Goal: Task Accomplishment & Management: Use online tool/utility

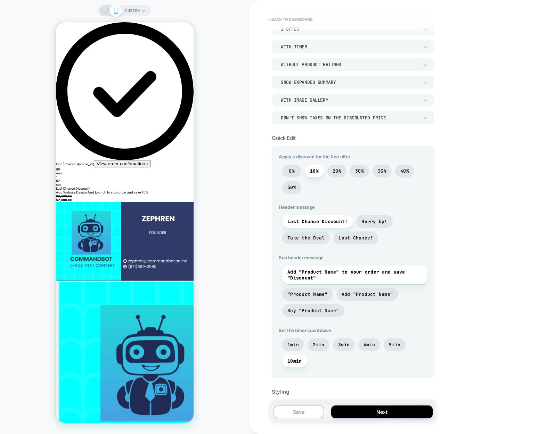
scroll to position [104, 0]
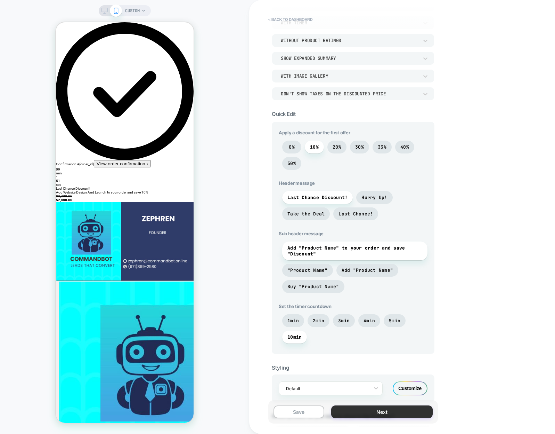
click at [393, 413] on button "Next" at bounding box center [382, 411] width 102 height 13
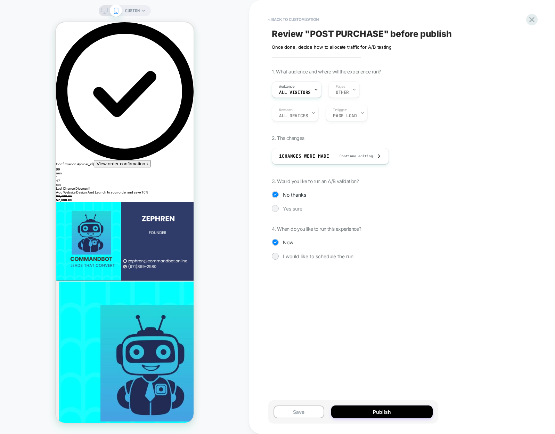
click at [289, 208] on span "Yes sure" at bounding box center [292, 209] width 19 height 6
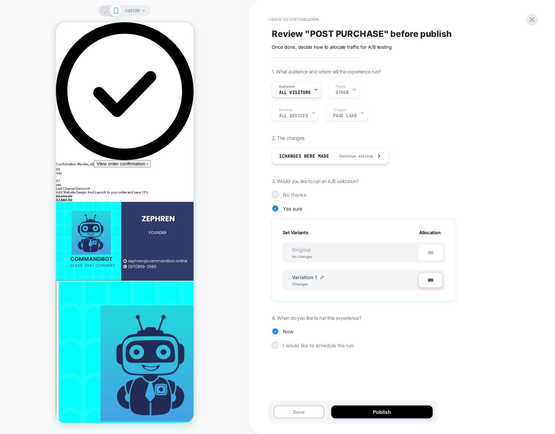
type input "***"
type input "**"
type input "***"
click at [316, 343] on span "I would like to schedule the run" at bounding box center [318, 345] width 71 height 6
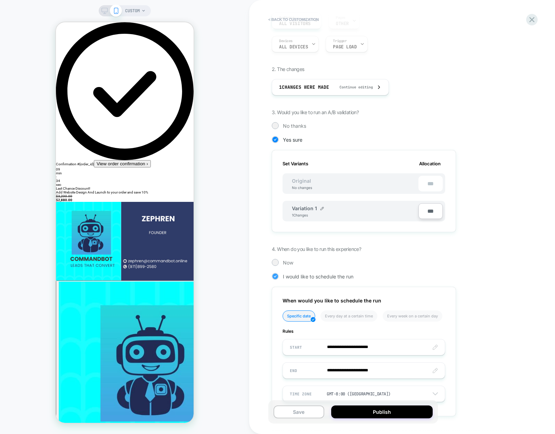
scroll to position [96, 0]
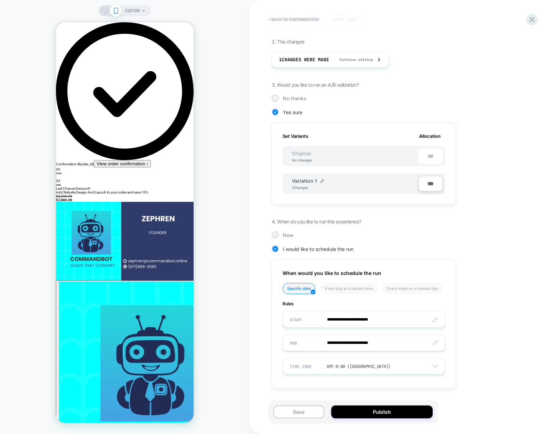
click at [279, 228] on div "**********" at bounding box center [399, 185] width 254 height 427
click at [280, 232] on div "Now" at bounding box center [364, 234] width 184 height 7
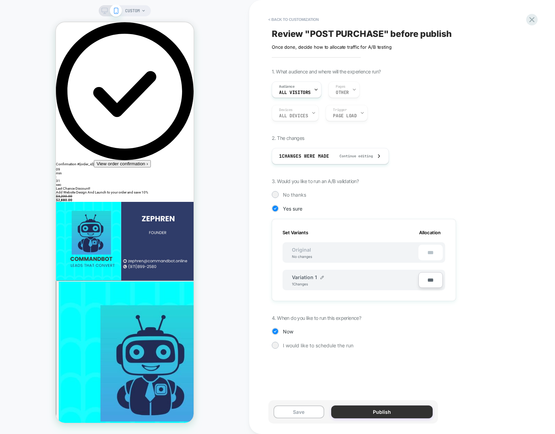
click at [395, 415] on button "Publish" at bounding box center [382, 411] width 102 height 13
click at [405, 403] on div "Save Publish" at bounding box center [354, 411] width 170 height 23
click at [408, 408] on button "Publish" at bounding box center [382, 411] width 102 height 13
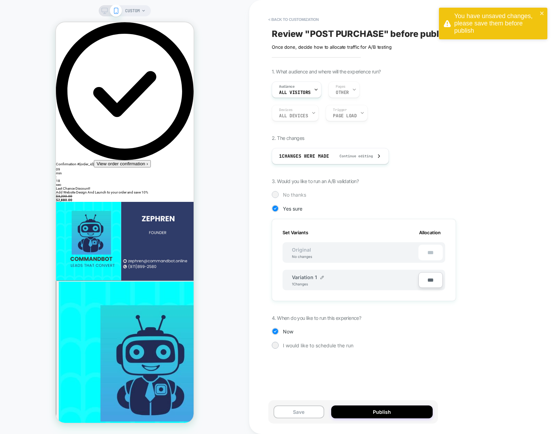
click at [291, 197] on span "No thanks" at bounding box center [294, 195] width 23 height 6
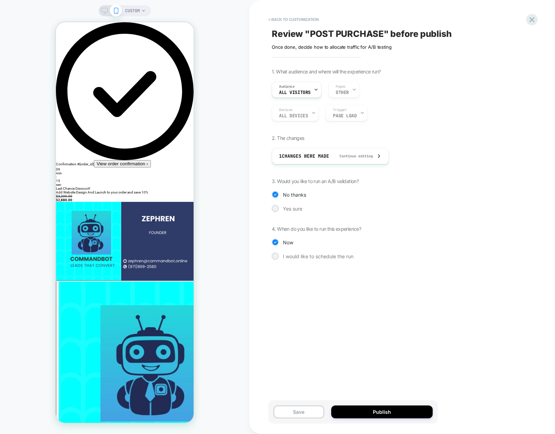
click at [410, 405] on div "Save Publish" at bounding box center [354, 411] width 170 height 23
click at [410, 415] on button "Publish" at bounding box center [382, 411] width 102 height 13
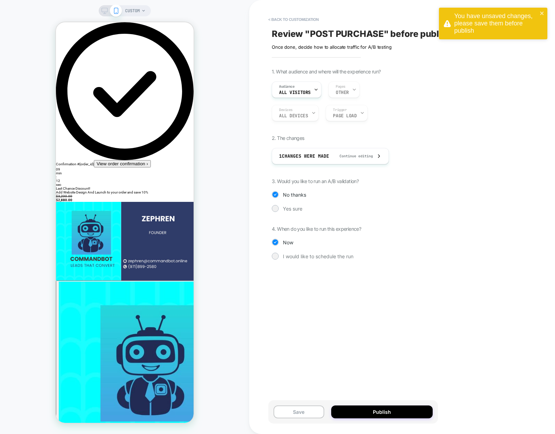
click at [342, 91] on div "Audience All Visitors Pages OTHER" at bounding box center [364, 89] width 184 height 16
click at [302, 94] on span "All Visitors" at bounding box center [295, 92] width 32 height 5
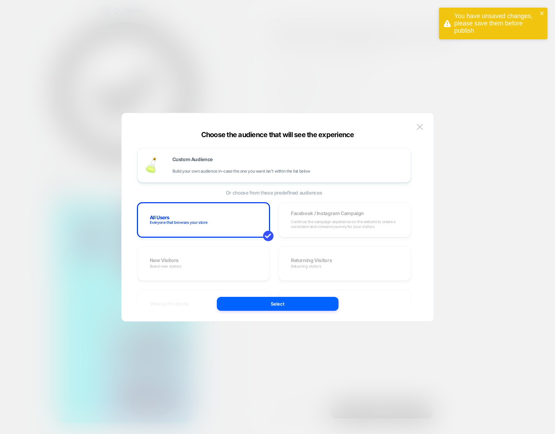
click at [427, 129] on div "Choose the audience that will see the experience Custom Audience Build your own…" at bounding box center [278, 220] width 312 height 201
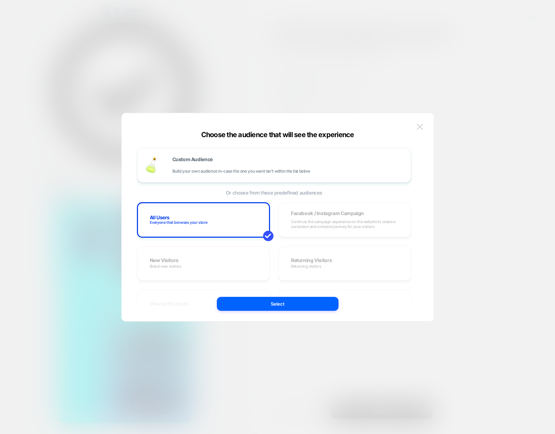
click at [419, 130] on button at bounding box center [420, 127] width 10 height 10
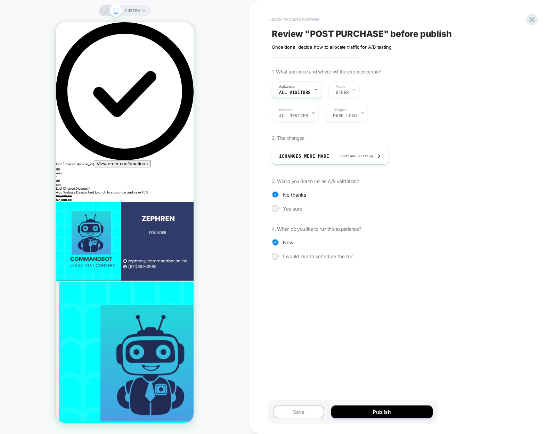
click at [295, 23] on button "< Back to customization" at bounding box center [293, 19] width 57 height 11
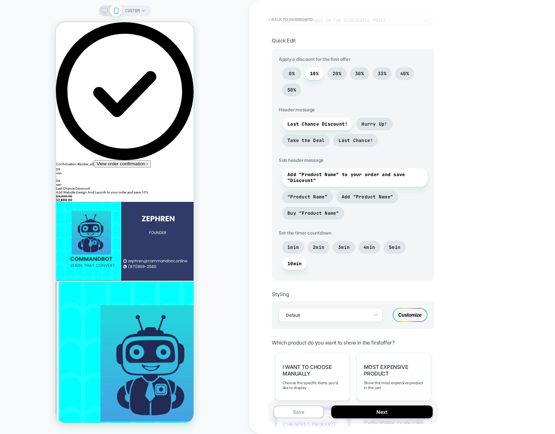
scroll to position [311, 0]
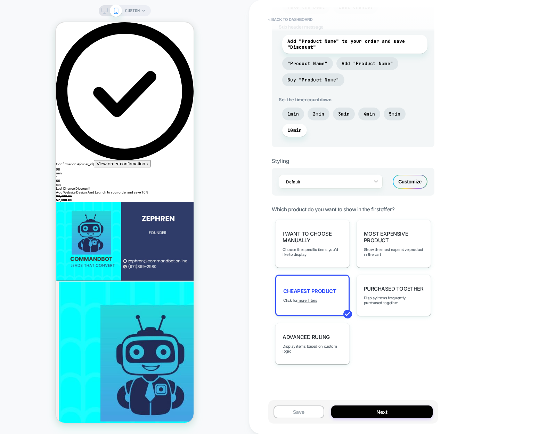
click at [382, 390] on div "POST PURCHASE Click to edit experience details Once done, decide how to allocat…" at bounding box center [354, 217] width 170 height 420
click at [384, 411] on button "Next" at bounding box center [382, 411] width 102 height 13
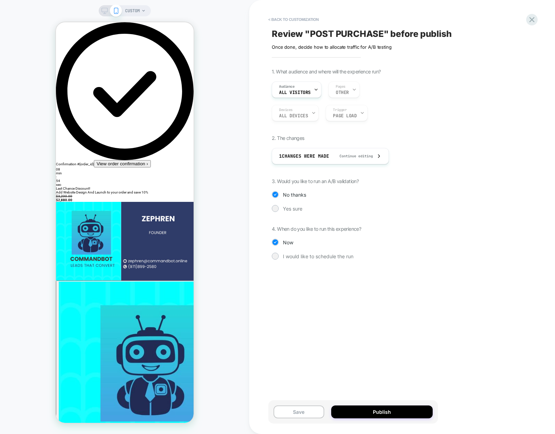
click at [384, 411] on button "Publish" at bounding box center [382, 411] width 102 height 13
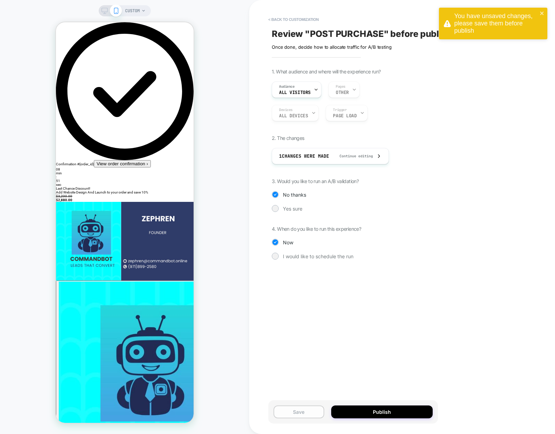
click at [296, 407] on button "Save" at bounding box center [299, 411] width 51 height 13
click at [294, 24] on button "< Back to customization" at bounding box center [293, 19] width 57 height 11
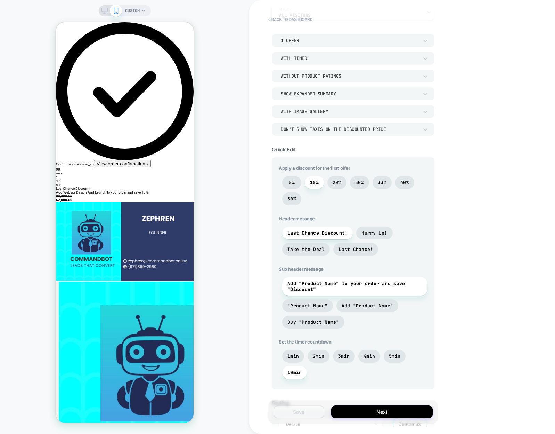
scroll to position [70, 0]
click at [340, 185] on span "20%" at bounding box center [337, 181] width 19 height 13
click at [354, 178] on span "30%" at bounding box center [359, 181] width 19 height 13
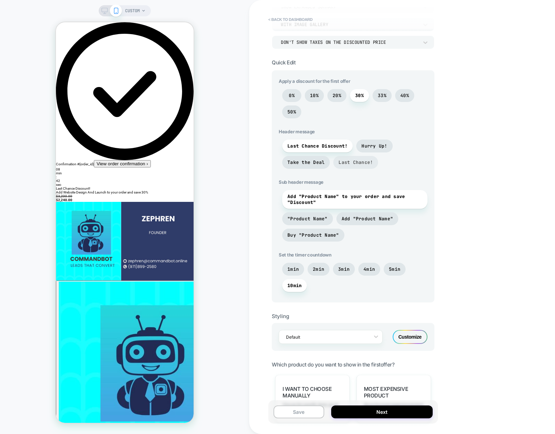
scroll to position [174, 0]
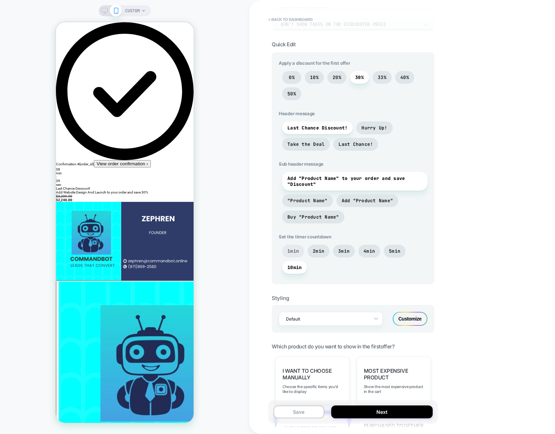
click at [295, 252] on span "1min" at bounding box center [293, 251] width 11 height 6
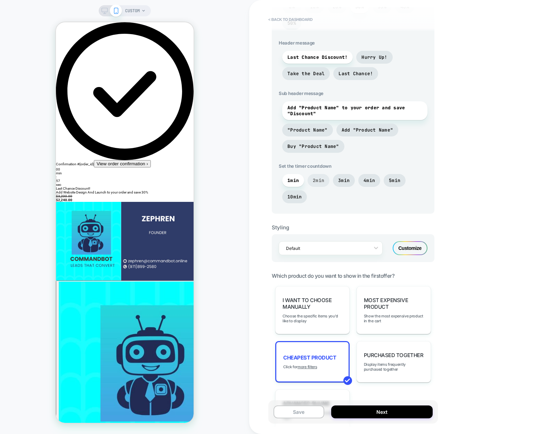
scroll to position [241, 0]
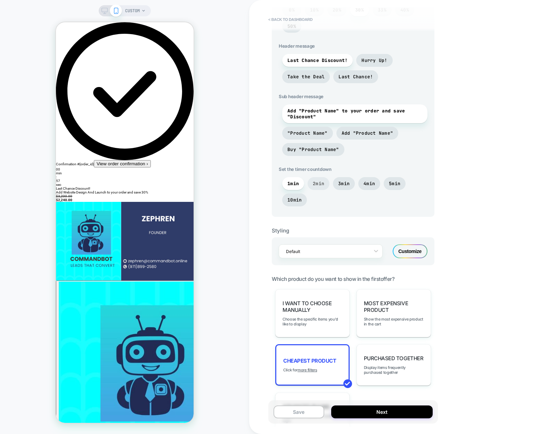
click at [319, 255] on div "Default" at bounding box center [326, 251] width 87 height 9
click at [342, 238] on div "Default" at bounding box center [331, 233] width 104 height 13
click at [400, 248] on div "Customize" at bounding box center [410, 251] width 35 height 14
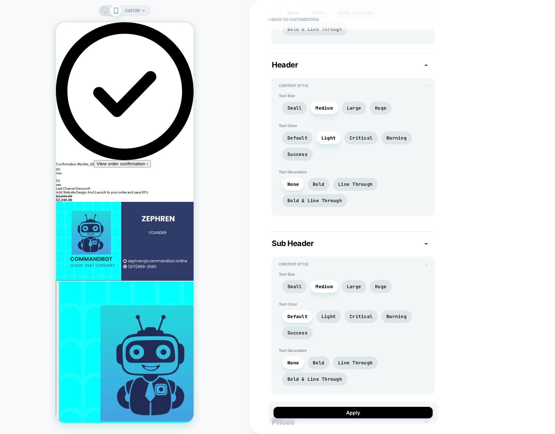
scroll to position [626, 0]
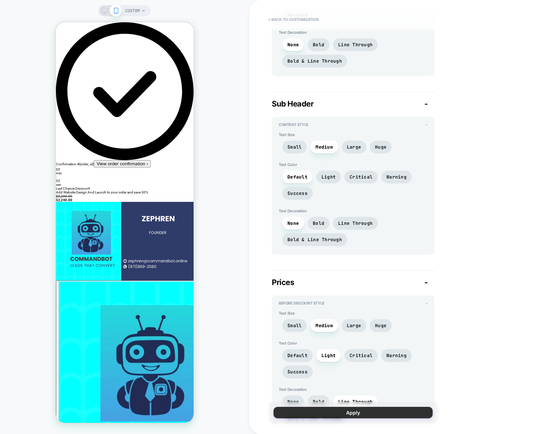
click at [382, 410] on button "Apply" at bounding box center [353, 412] width 159 height 11
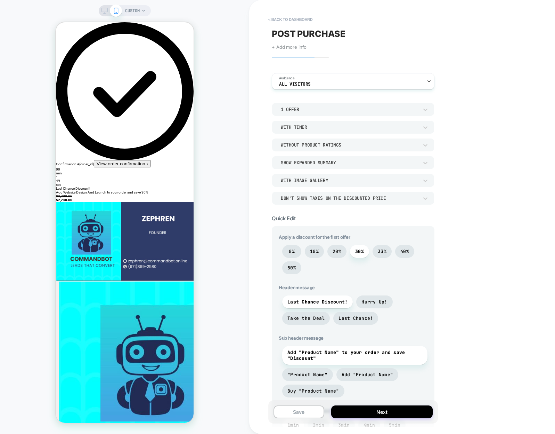
click at [284, 47] on span "+ Add more info" at bounding box center [289, 47] width 35 height 6
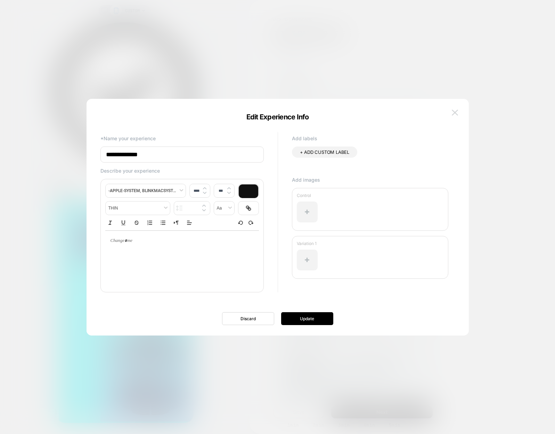
click at [456, 114] on img at bounding box center [455, 113] width 6 height 6
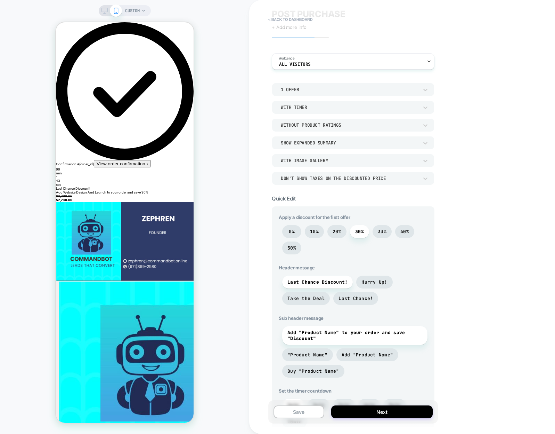
scroll to position [35, 0]
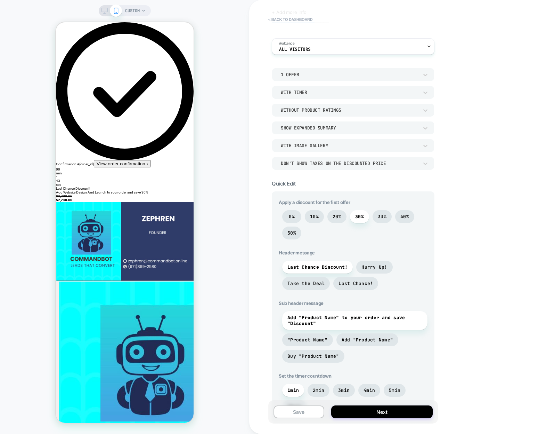
click at [327, 147] on div "With Image Gallery" at bounding box center [350, 146] width 138 height 6
click at [319, 181] on div "With Image Gallery" at bounding box center [353, 178] width 157 height 15
click at [324, 133] on div "Show Expanded Summary" at bounding box center [353, 127] width 163 height 13
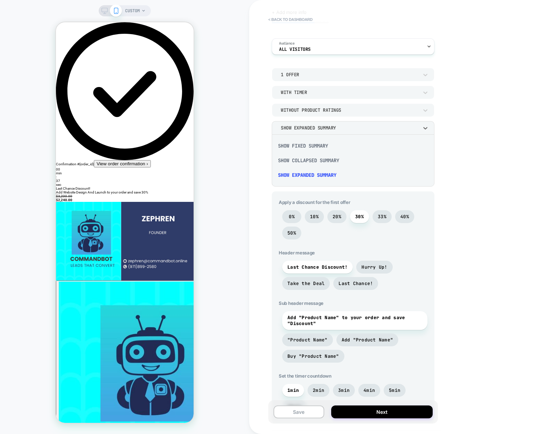
click at [324, 133] on div at bounding box center [277, 217] width 555 height 434
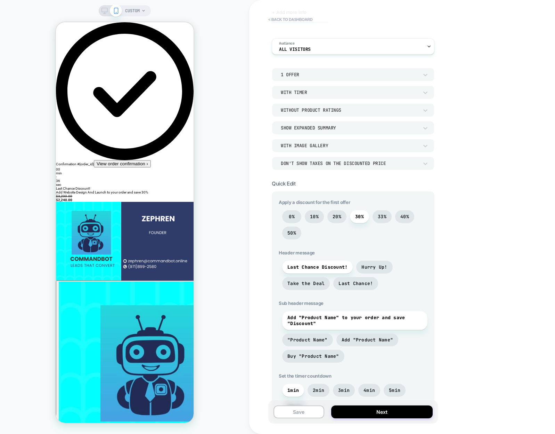
click at [326, 113] on div "Without Product Ratings" at bounding box center [350, 110] width 138 height 6
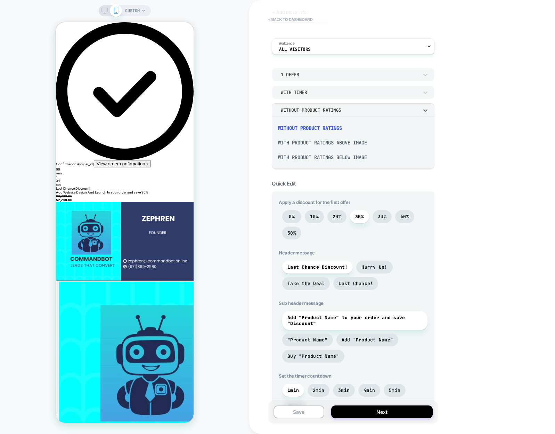
click at [327, 144] on div "With Product Ratings Above Image" at bounding box center [353, 142] width 157 height 15
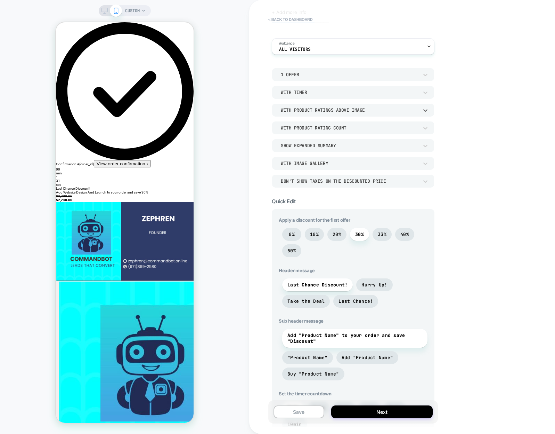
click at [324, 112] on div "With Product Ratings Above Image" at bounding box center [350, 110] width 138 height 6
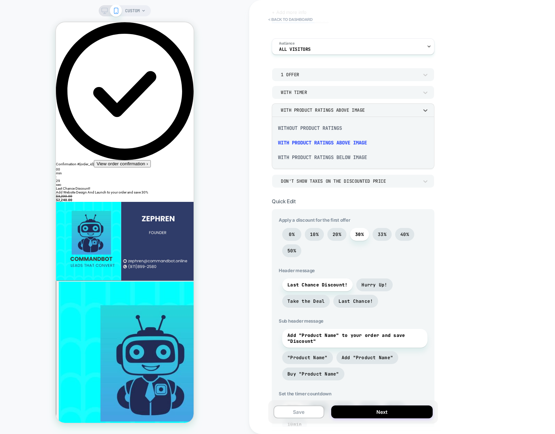
click at [329, 157] on div "With Product Ratings Below Image" at bounding box center [353, 157] width 157 height 15
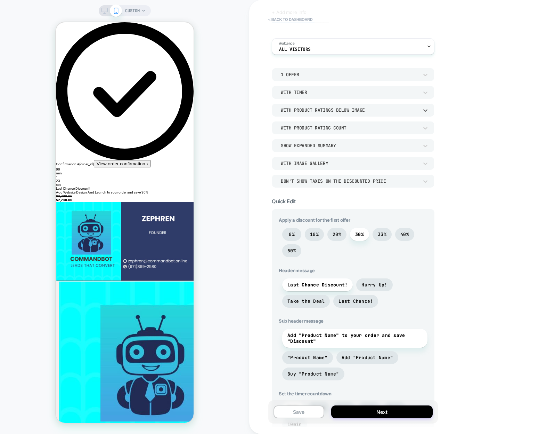
click at [313, 79] on div "1 Offer" at bounding box center [353, 74] width 163 height 13
click at [310, 113] on div "2 Offers" at bounding box center [353, 107] width 157 height 15
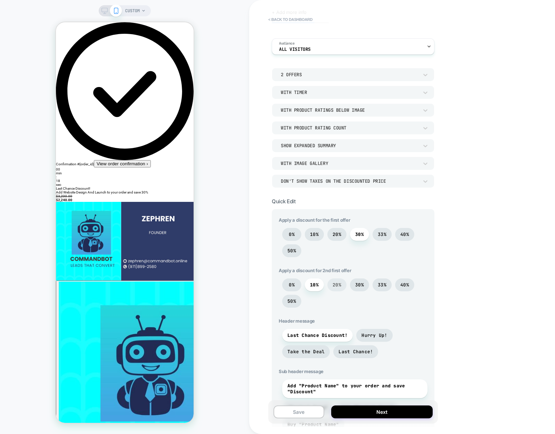
click at [337, 287] on span "20%" at bounding box center [337, 285] width 9 height 6
click at [358, 285] on span "30%" at bounding box center [359, 285] width 9 height 6
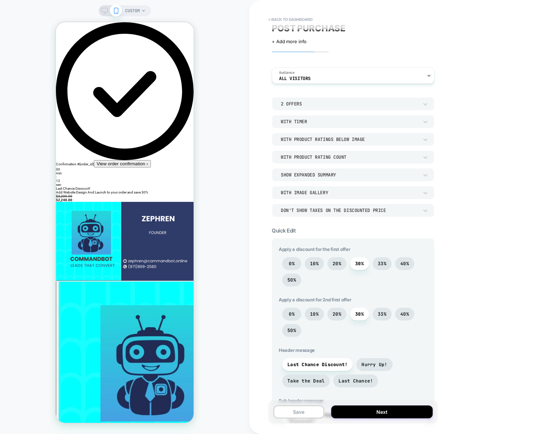
scroll to position [0, 0]
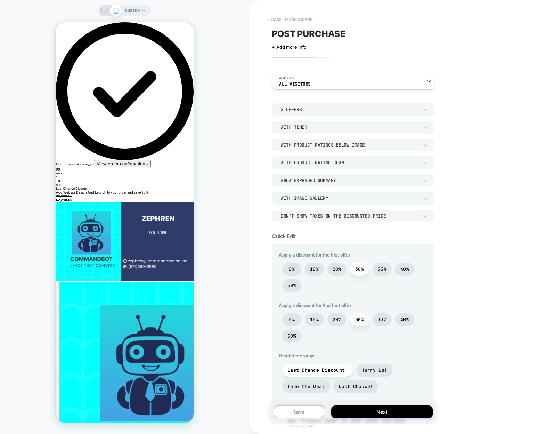
click at [317, 109] on div "2 Offers" at bounding box center [350, 109] width 138 height 6
click at [318, 121] on div "1 Offer" at bounding box center [353, 127] width 157 height 15
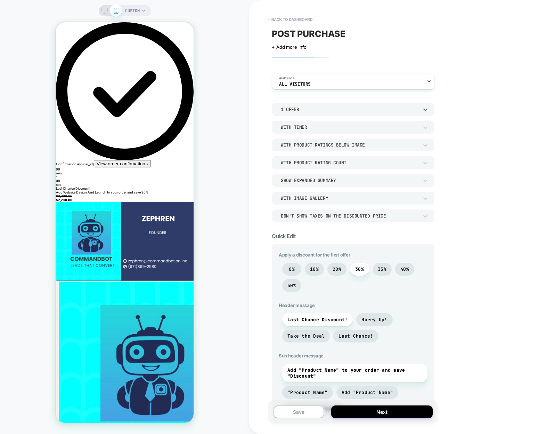
click at [328, 210] on div "Don't show taxes on the discounted price" at bounding box center [353, 215] width 163 height 13
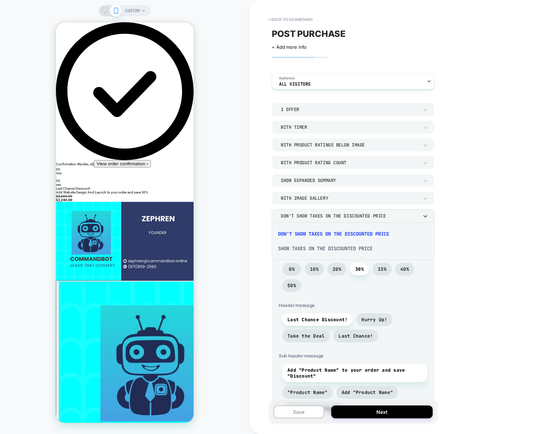
click at [336, 247] on div "Show taxes on the discounted price" at bounding box center [353, 248] width 157 height 15
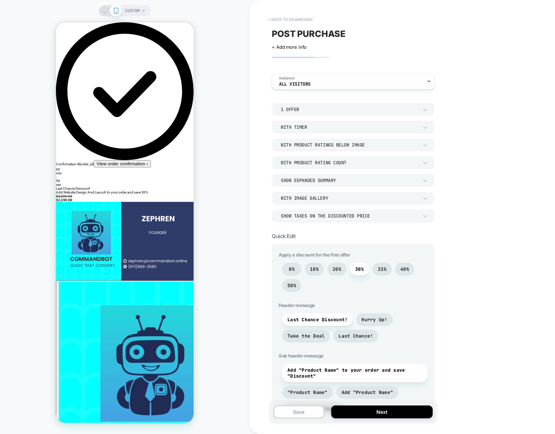
click at [286, 18] on button "< back to dashboard" at bounding box center [290, 19] width 51 height 11
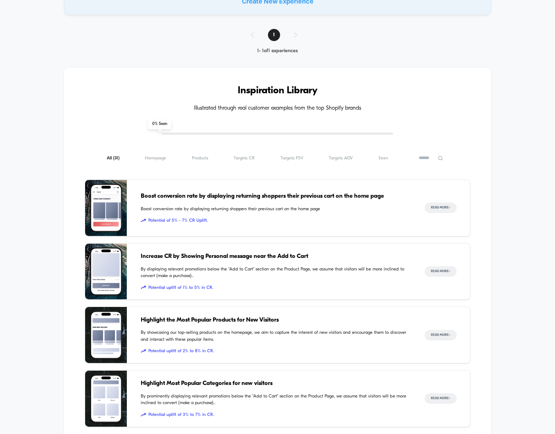
scroll to position [139, 0]
click at [290, 266] on span "By displaying relevant promotions below the "Add to Cart" section on the Produc…" at bounding box center [276, 272] width 271 height 14
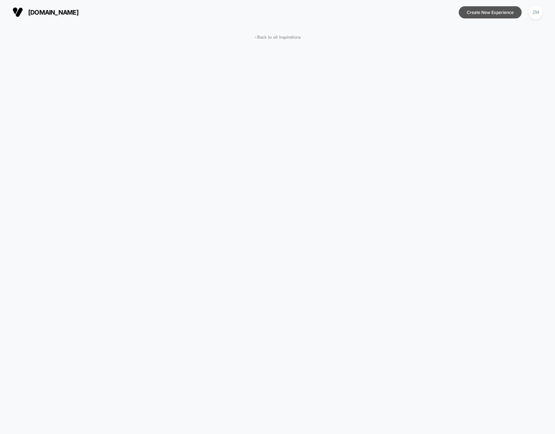
click at [493, 13] on button "Create New Experience" at bounding box center [490, 12] width 63 height 12
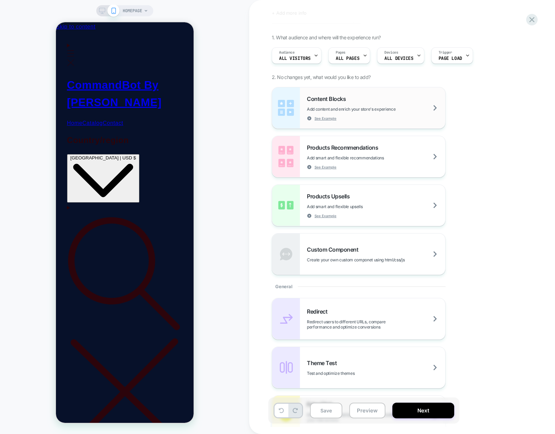
scroll to position [35, 0]
click at [347, 147] on span "Products Recommendations" at bounding box center [344, 146] width 75 height 7
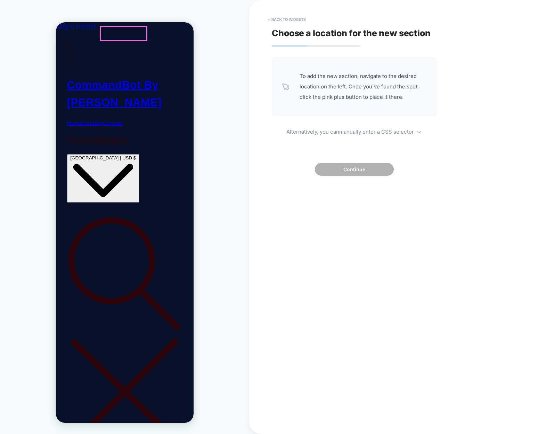
click at [126, 79] on span "CommandBot By [PERSON_NAME]" at bounding box center [114, 94] width 95 height 30
click at [67, 52] on span "Menu" at bounding box center [71, 60] width 8 height 16
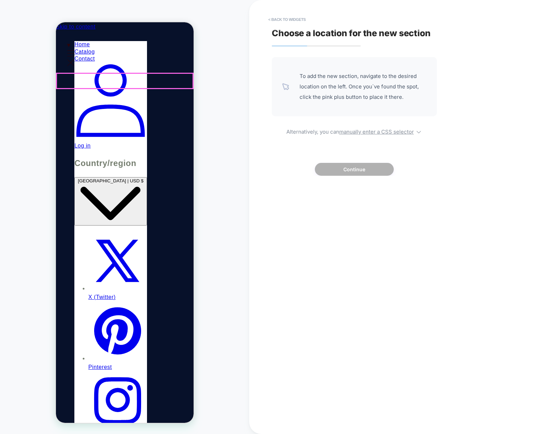
click at [86, 55] on link "Catalog" at bounding box center [110, 51] width 73 height 7
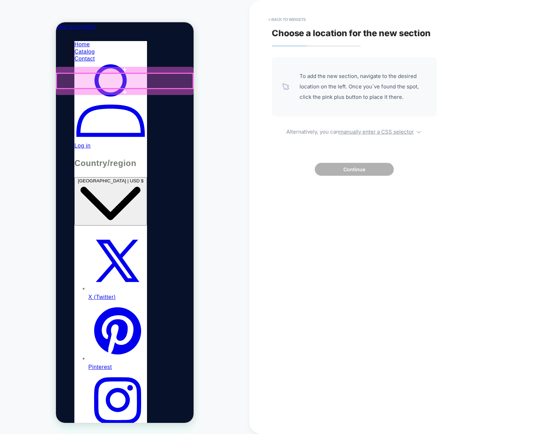
click at [89, 82] on div at bounding box center [124, 80] width 136 height 15
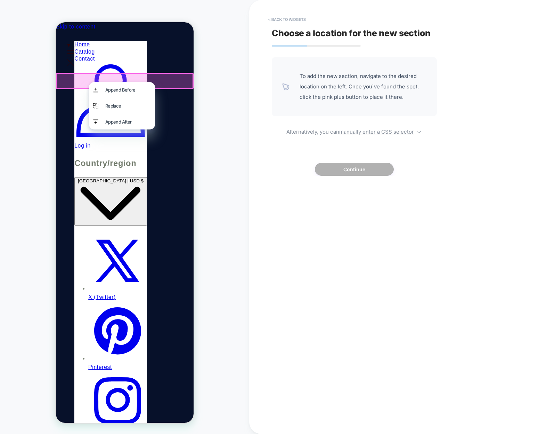
click at [81, 80] on div at bounding box center [125, 81] width 138 height 16
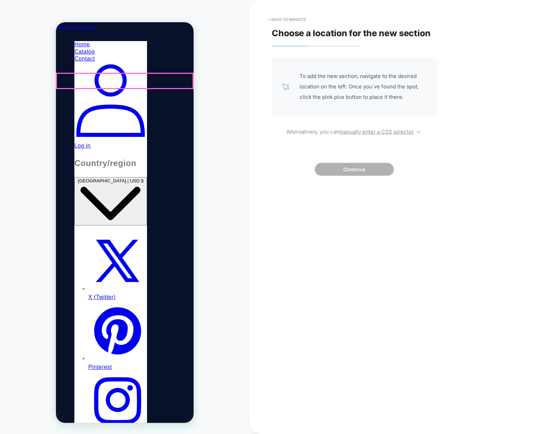
click at [81, 55] on link "Catalog" at bounding box center [110, 51] width 73 height 7
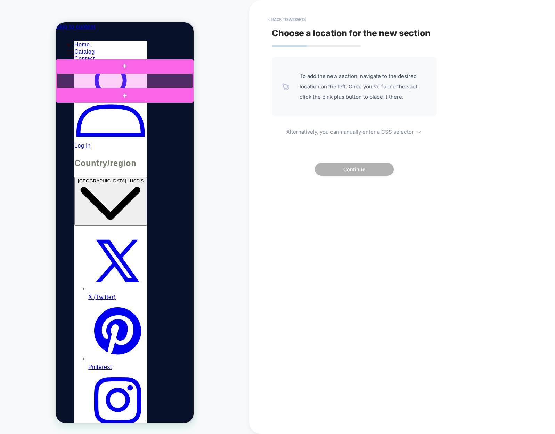
click at [71, 78] on div at bounding box center [124, 80] width 136 height 15
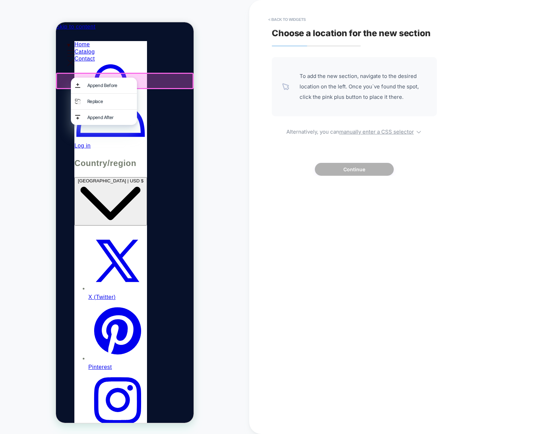
click at [64, 78] on div at bounding box center [125, 81] width 138 height 16
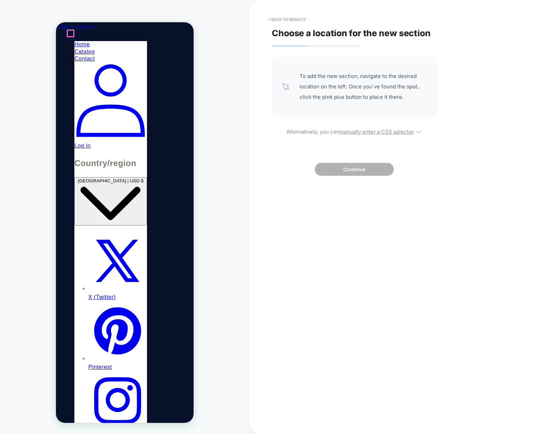
click at [67, 59] on icon "Menu" at bounding box center [71, 62] width 8 height 7
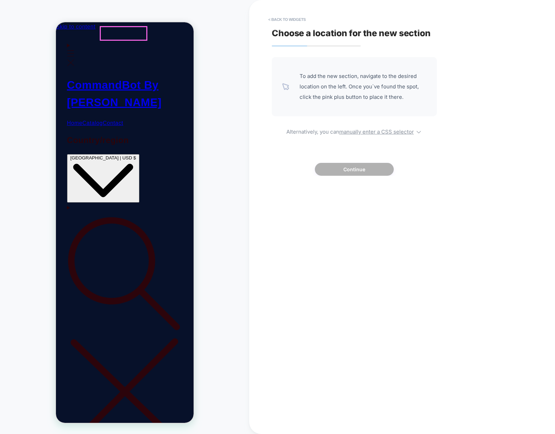
click at [108, 79] on span "CommandBot By [PERSON_NAME]" at bounding box center [114, 94] width 95 height 30
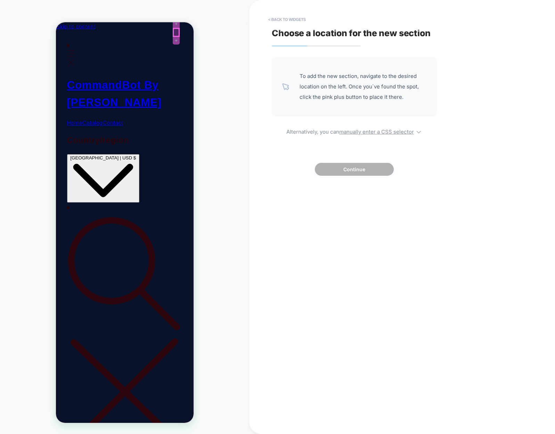
click at [178, 31] on div at bounding box center [176, 33] width 6 height 8
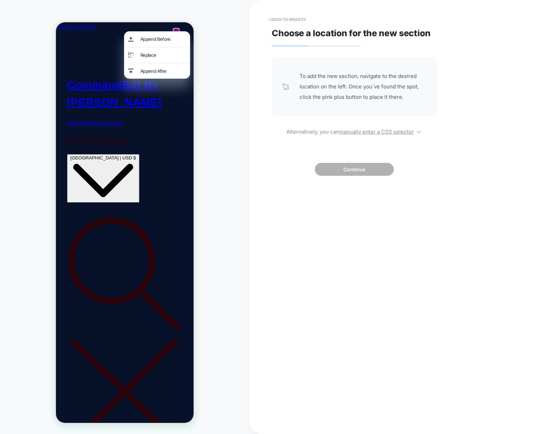
click at [178, 31] on div "Append Before" at bounding box center [157, 39] width 66 height 16
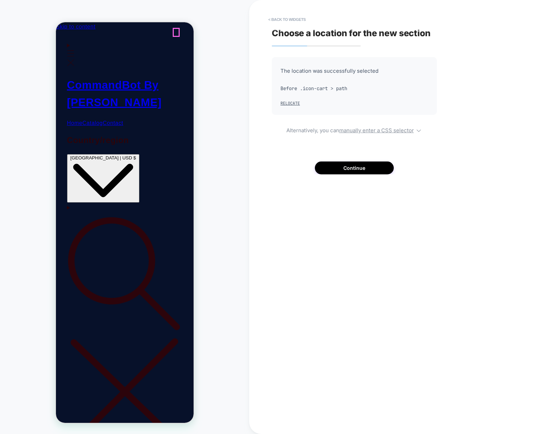
click at [363, 167] on button "Continue" at bounding box center [354, 167] width 79 height 13
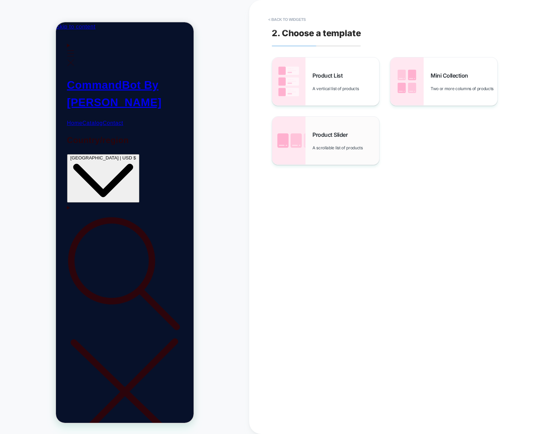
click at [345, 137] on span "Product Slider" at bounding box center [332, 134] width 39 height 7
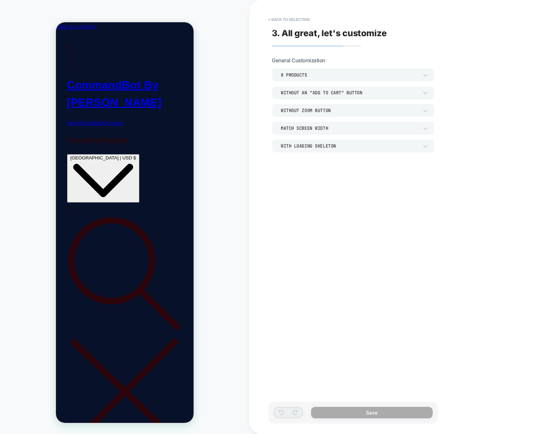
click at [369, 113] on div "In this section, you can modify the general settings" at bounding box center [353, 111] width 163 height 88
click at [315, 75] on div "8 Products" at bounding box center [350, 75] width 138 height 6
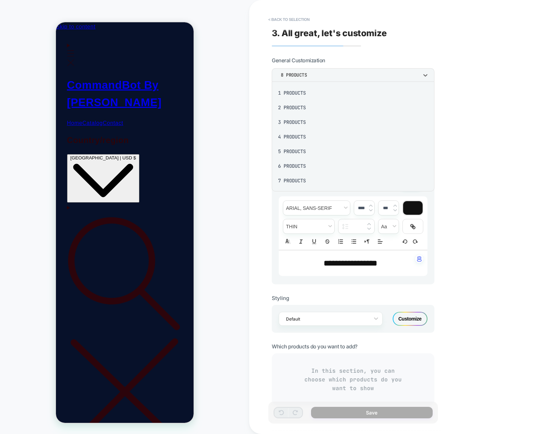
click at [308, 106] on div "2 Products" at bounding box center [353, 107] width 157 height 15
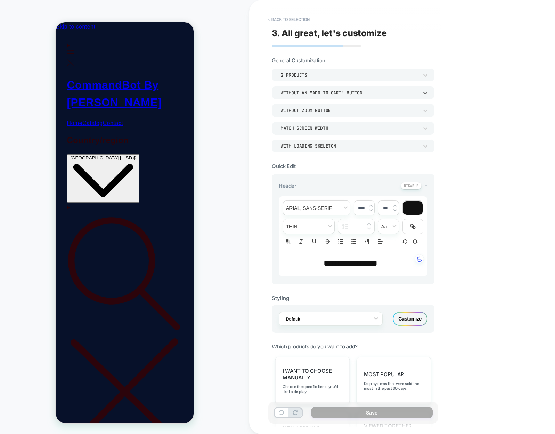
click at [332, 98] on div "Without an "add to cart" button" at bounding box center [353, 92] width 163 height 13
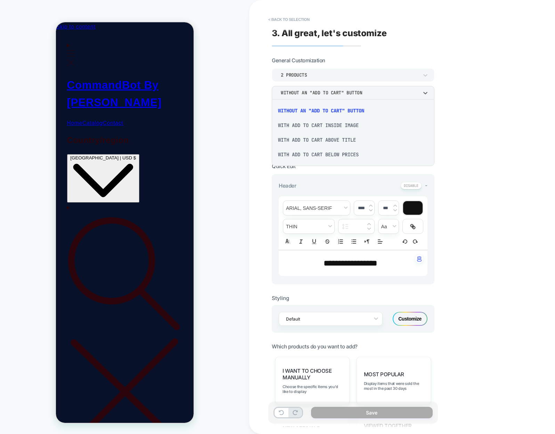
click at [320, 152] on div "With add to cart below prices" at bounding box center [353, 154] width 157 height 15
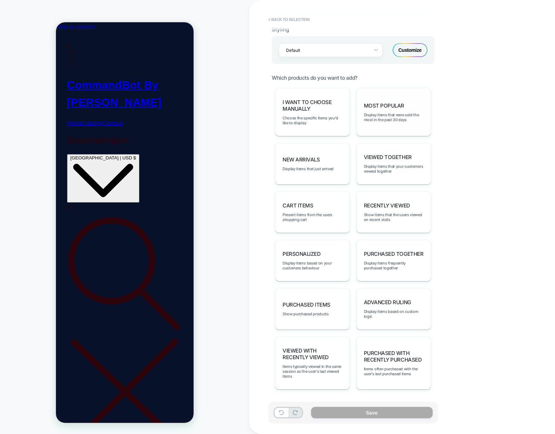
scroll to position [269, 0]
click at [393, 274] on div "Purchased Together Display items frequently purchased together" at bounding box center [394, 259] width 74 height 41
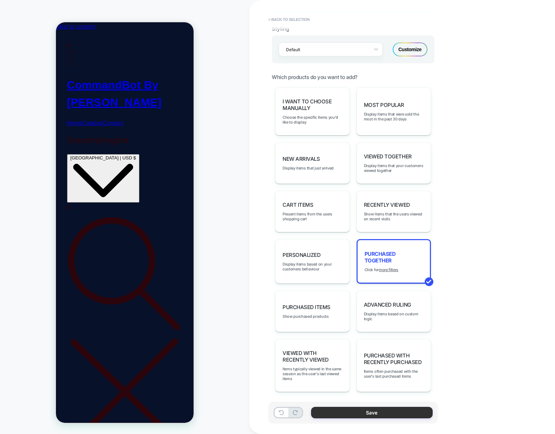
click at [386, 408] on button "Save" at bounding box center [372, 412] width 122 height 11
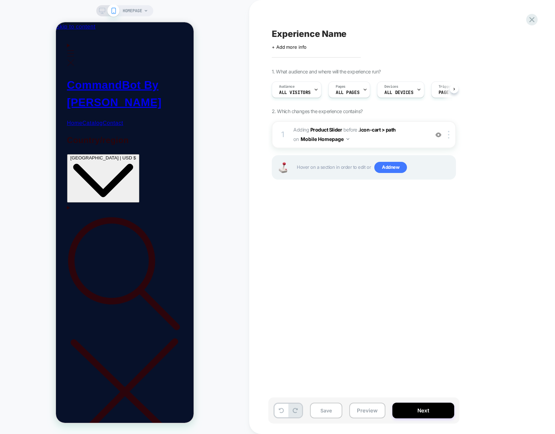
scroll to position [0, 0]
click at [414, 404] on button "Next" at bounding box center [424, 410] width 62 height 16
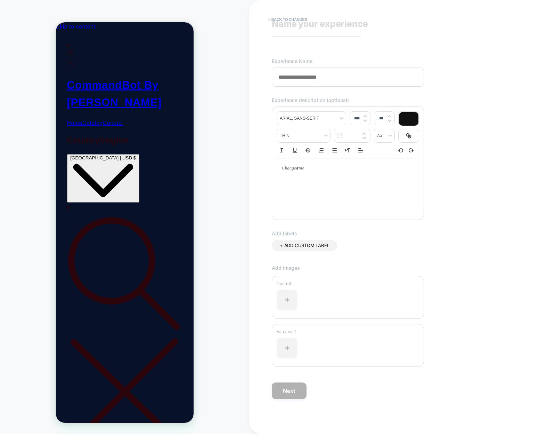
scroll to position [0, 0]
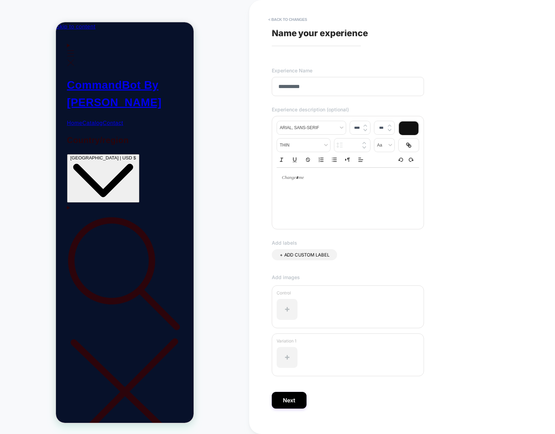
type input "**********"
click at [305, 185] on div at bounding box center [348, 178] width 143 height 20
type input "****"
click at [291, 401] on button "Next" at bounding box center [289, 400] width 35 height 17
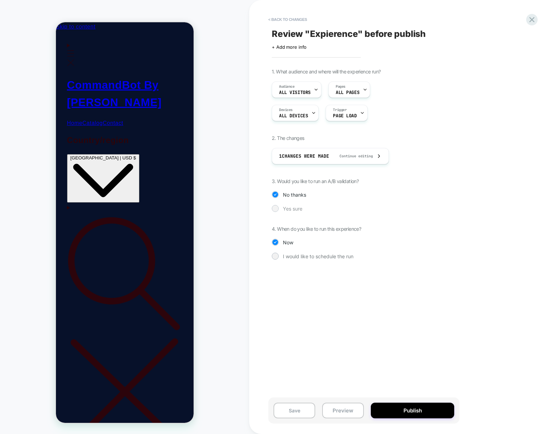
click at [288, 208] on span "Yes sure" at bounding box center [292, 209] width 19 height 6
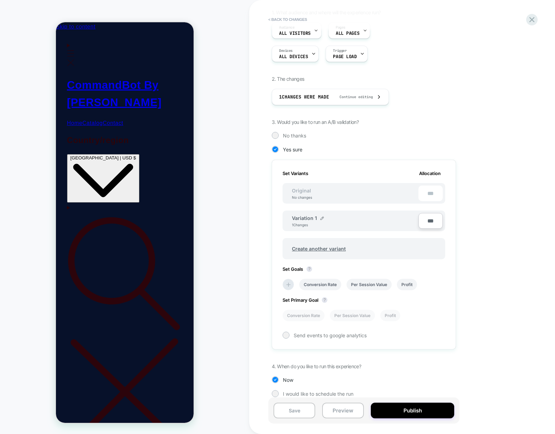
scroll to position [67, 0]
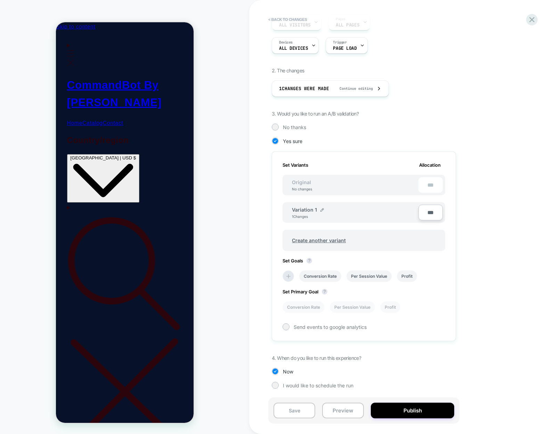
type input "***"
type input "**"
type input "***"
click at [331, 271] on li "Conversion Rate" at bounding box center [320, 275] width 42 height 11
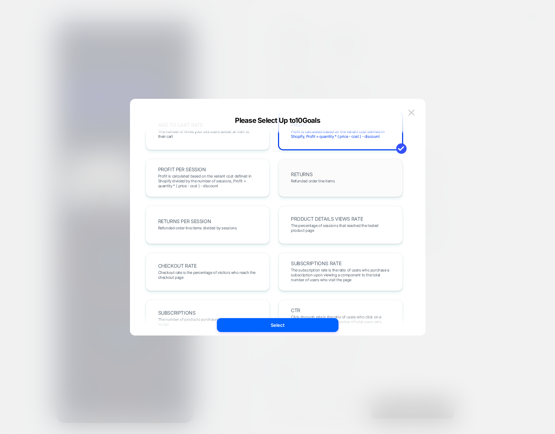
scroll to position [209, 0]
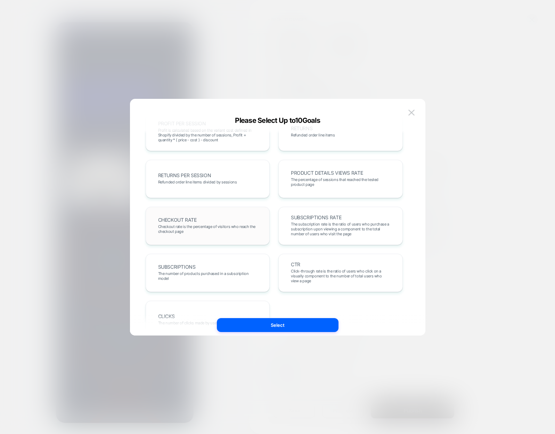
click at [235, 233] on span "Checkout rate is the percentage of visitors who reach the checkout page" at bounding box center [207, 229] width 99 height 10
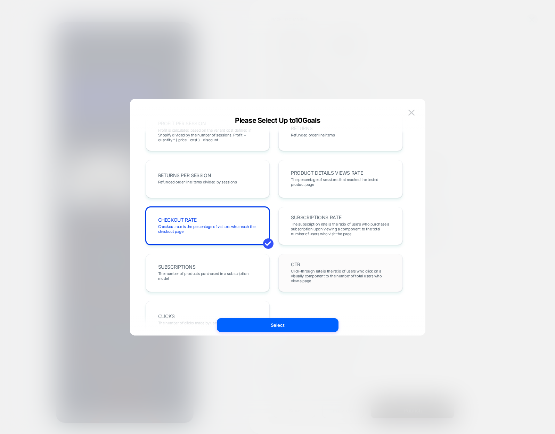
click at [299, 261] on div "CTR Click-through rate is the ratio of users who click on a visually component …" at bounding box center [341, 273] width 110 height 24
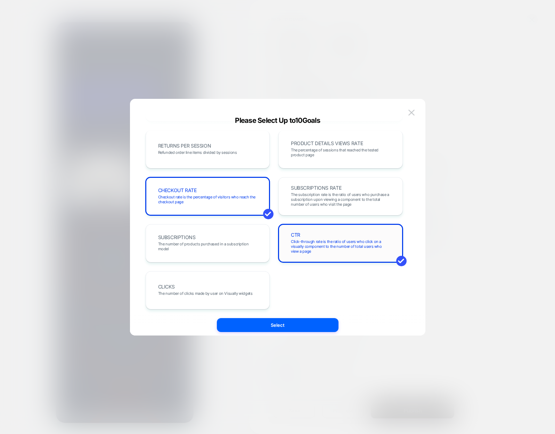
scroll to position [240, 0]
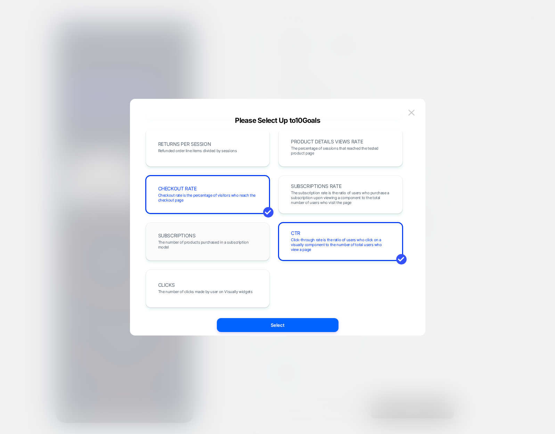
click at [226, 245] on span "The number of products purchased in a subscription model" at bounding box center [207, 245] width 99 height 10
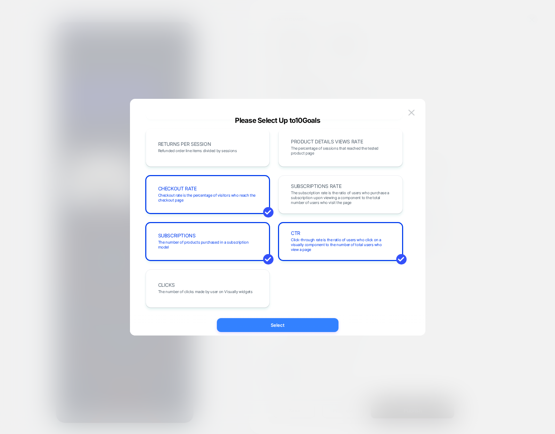
click at [306, 329] on button "Select" at bounding box center [278, 325] width 122 height 14
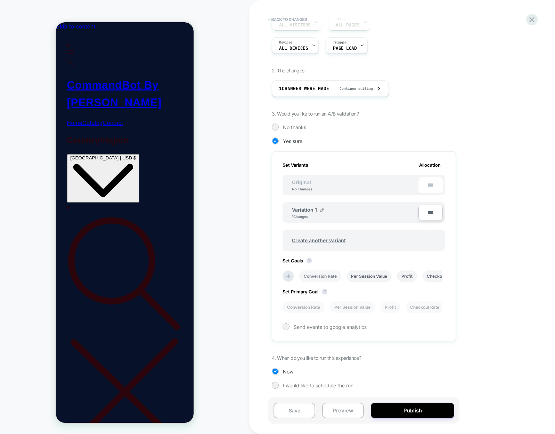
click at [326, 281] on li "Conversion Rate" at bounding box center [320, 275] width 42 height 11
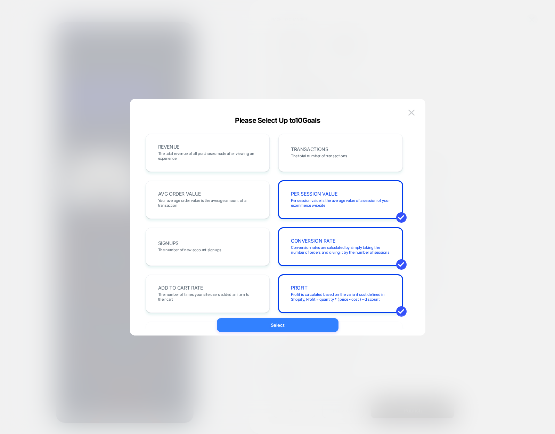
click at [304, 324] on button "Select" at bounding box center [278, 325] width 122 height 14
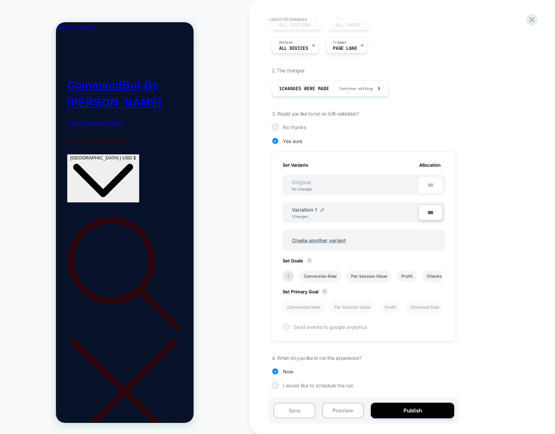
click at [305, 328] on span "Send events to google analytics" at bounding box center [330, 327] width 73 height 6
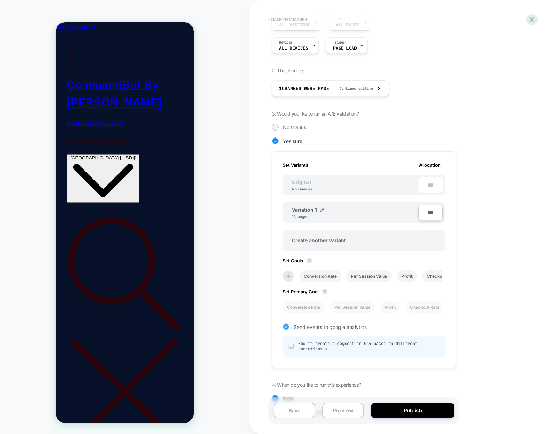
click at [322, 324] on span "Send events to google analytics" at bounding box center [330, 327] width 73 height 6
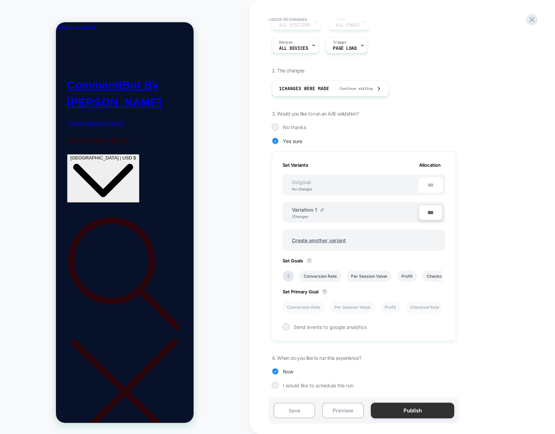
click at [402, 406] on button "Publish" at bounding box center [412, 410] width 83 height 16
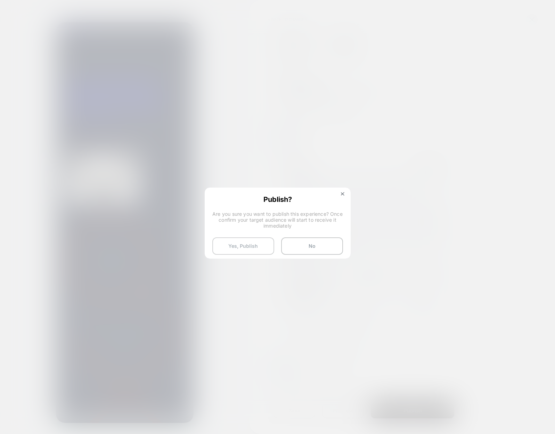
click at [262, 242] on button "Yes, Publish" at bounding box center [244, 245] width 62 height 17
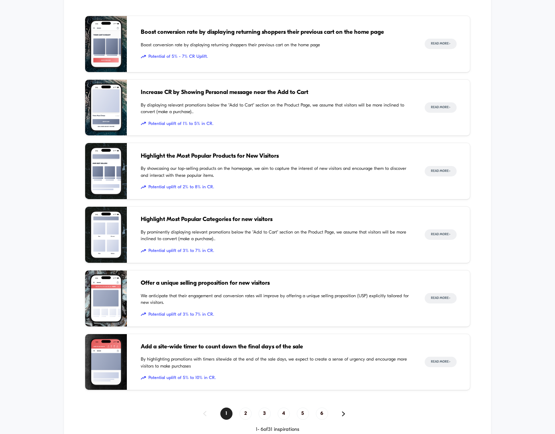
scroll to position [383, 0]
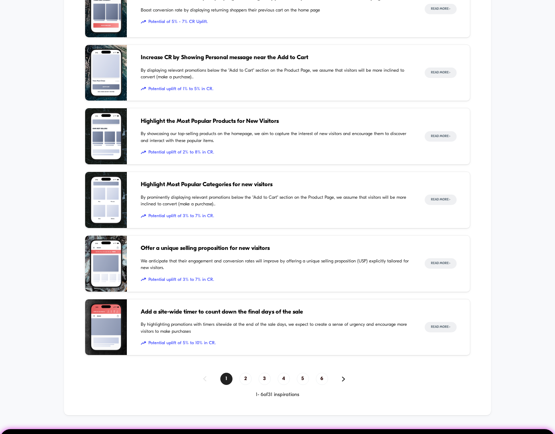
click at [193, 312] on span "Add a site-wide timer to count down the final days of the sale" at bounding box center [276, 311] width 271 height 9
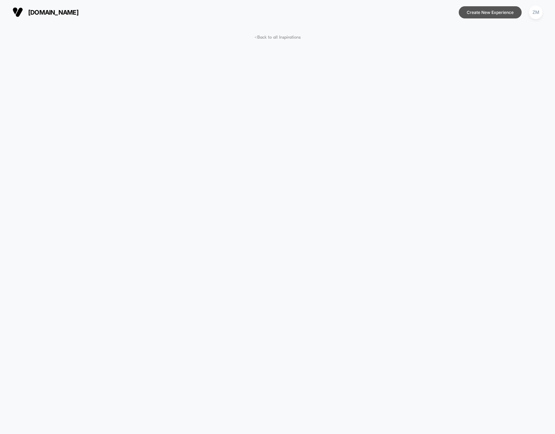
click at [477, 16] on button "Create New Experience" at bounding box center [490, 12] width 63 height 12
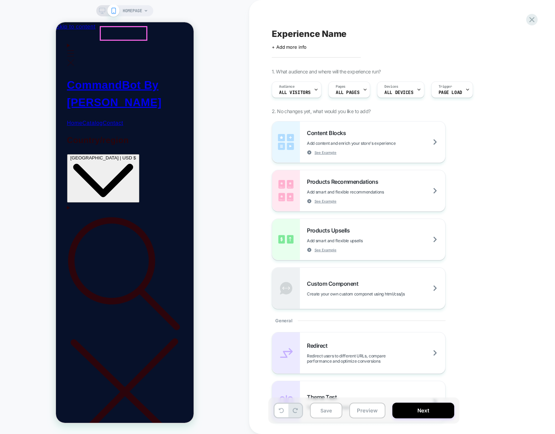
click at [139, 79] on span "CommandBot By [PERSON_NAME]" at bounding box center [114, 94] width 95 height 30
click at [148, 79] on link "CommandBot By [PERSON_NAME]" at bounding box center [114, 94] width 95 height 30
click at [329, 191] on span "Add smart and flexible recommendations" at bounding box center [363, 191] width 112 height 5
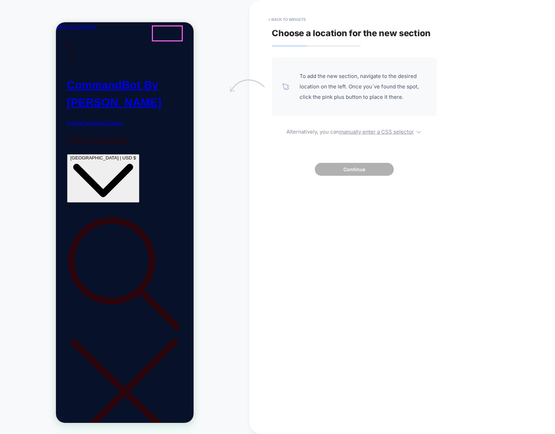
click at [152, 329] on span "Search" at bounding box center [125, 332] width 116 height 6
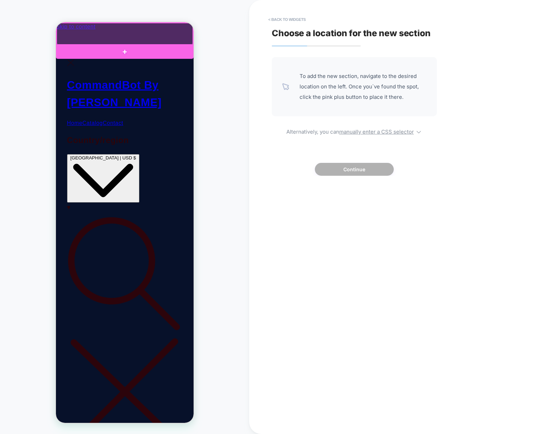
click at [150, 24] on div at bounding box center [124, 34] width 136 height 22
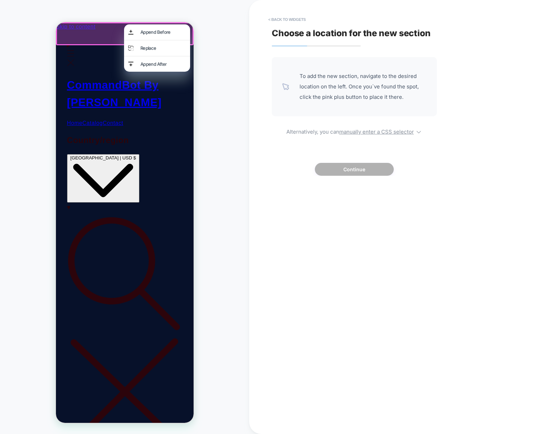
click at [102, 41] on div at bounding box center [125, 33] width 138 height 23
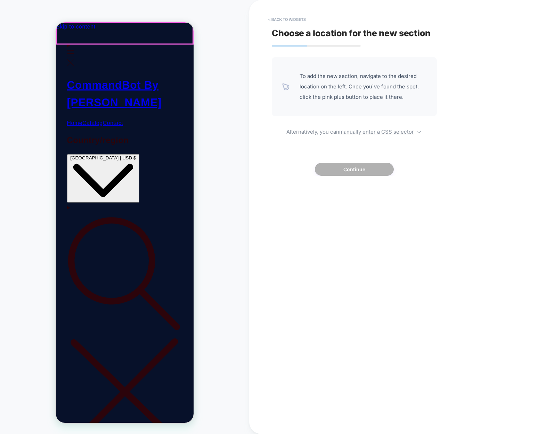
click at [94, 38] on header "Home Catalog Contact Log in Country/region [GEOGRAPHIC_DATA] | USD $ Search [GE…" at bounding box center [125, 375] width 138 height 688
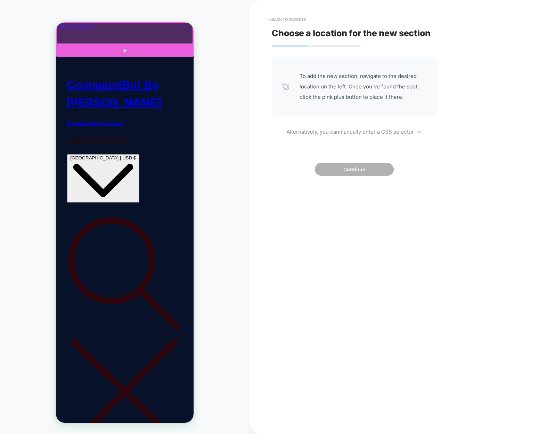
drag, startPoint x: 94, startPoint y: 38, endPoint x: 91, endPoint y: 38, distance: 3.5
click at [91, 38] on div at bounding box center [124, 33] width 136 height 21
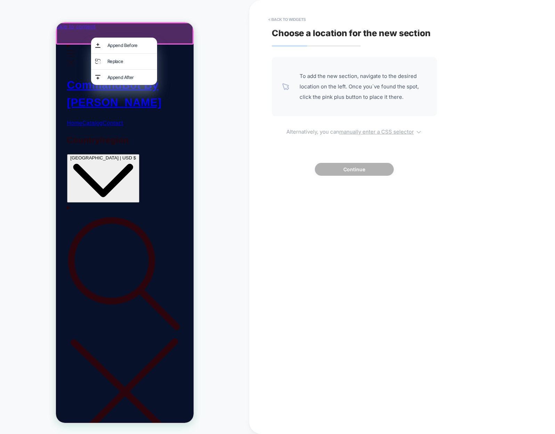
click at [296, 133] on span "Alternatively, you can manually enter a CSS selector" at bounding box center [354, 131] width 165 height 8
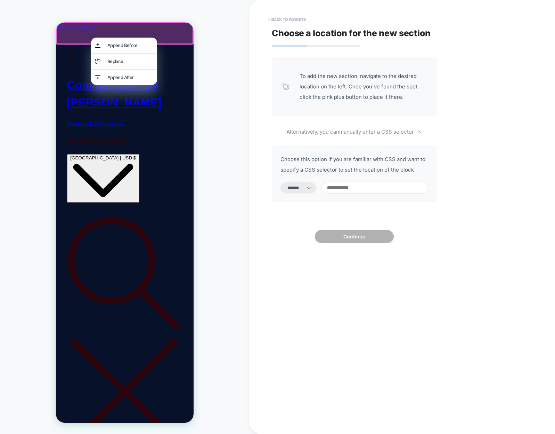
click at [88, 32] on div at bounding box center [125, 33] width 138 height 22
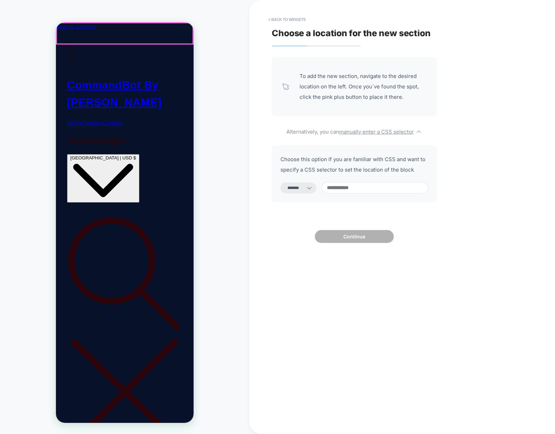
click at [92, 39] on header "Home Catalog Contact Log in Country/region [GEOGRAPHIC_DATA] | USD $ Search [GE…" at bounding box center [125, 375] width 138 height 688
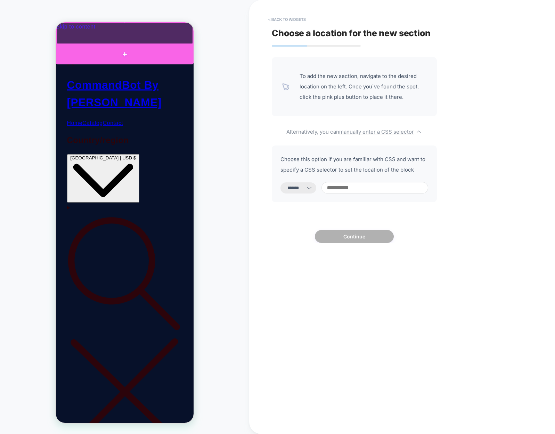
click at [119, 50] on div at bounding box center [125, 55] width 138 height 20
select select "*********"
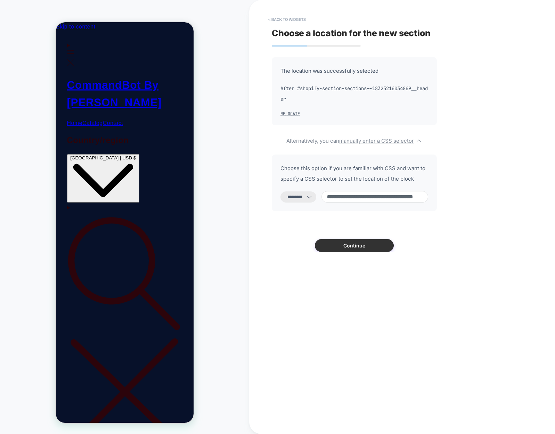
click at [378, 249] on button "Continue" at bounding box center [354, 245] width 79 height 13
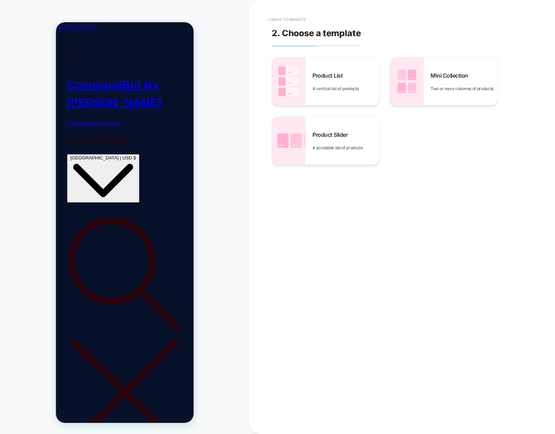
click at [280, 24] on button "< Back to widgets" at bounding box center [287, 19] width 45 height 11
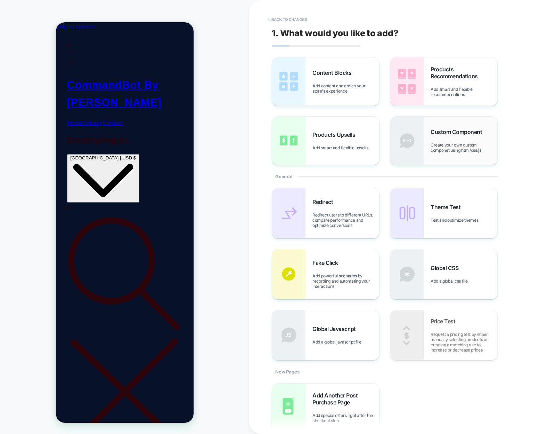
click at [430, 146] on div "Custom Component Create your own custom componet using html/css/js" at bounding box center [444, 141] width 107 height 48
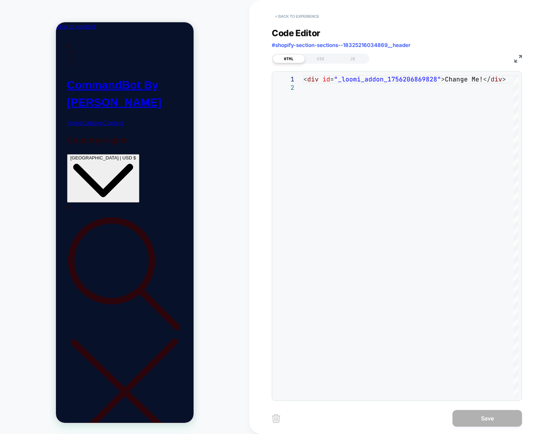
click at [282, 15] on button "< Back to experience" at bounding box center [297, 16] width 51 height 11
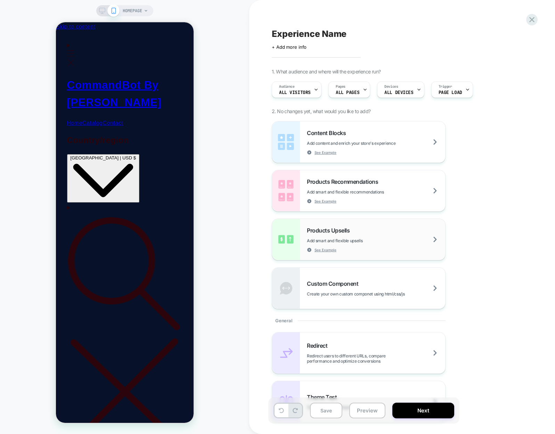
click at [367, 226] on div "Products Upsells Add smart and flexible upsells See Example" at bounding box center [358, 239] width 173 height 41
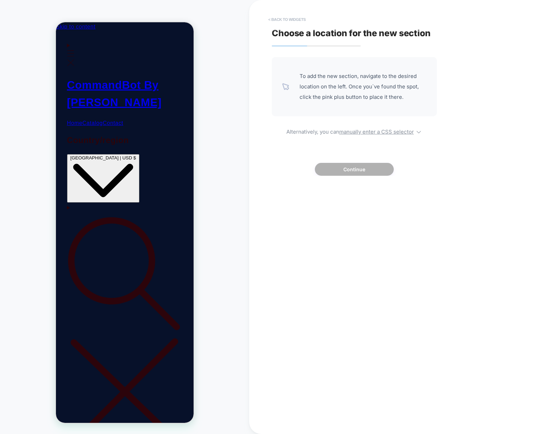
click at [278, 23] on button "< Back to widgets" at bounding box center [287, 19] width 45 height 11
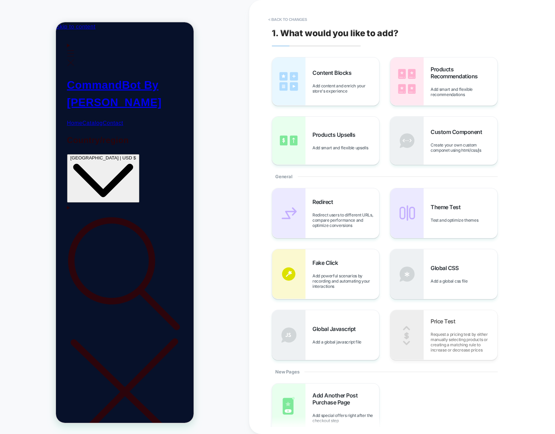
click at [91, 31] on header "Home Catalog Contact Log in Country/region [GEOGRAPHIC_DATA] | USD $ Search [GE…" at bounding box center [125, 375] width 138 height 688
click at [90, 35] on header "Home Catalog Contact Log in Country/region [GEOGRAPHIC_DATA] | USD $ Search [GE…" at bounding box center [125, 375] width 138 height 688
click at [88, 32] on header "Home Catalog Contact Log in Country/region [GEOGRAPHIC_DATA] | USD $ Search [GE…" at bounding box center [125, 375] width 138 height 688
click at [92, 31] on header "Home Catalog Contact Log in Country/region [GEOGRAPHIC_DATA] | USD $ Search [GE…" at bounding box center [125, 375] width 138 height 688
click at [94, 31] on header "Home Catalog Contact Log in Country/region [GEOGRAPHIC_DATA] | USD $ Search [GE…" at bounding box center [125, 375] width 138 height 688
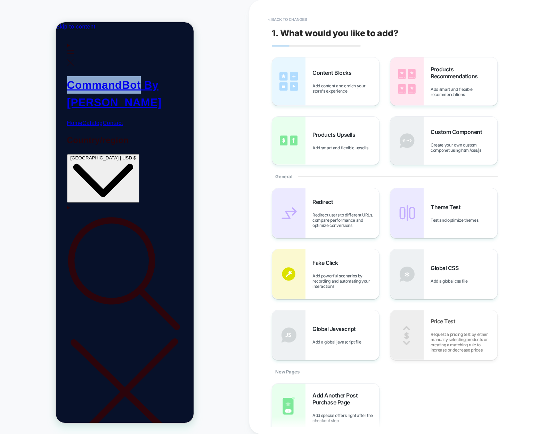
drag, startPoint x: 94, startPoint y: 25, endPoint x: 93, endPoint y: 31, distance: 6.2
click at [93, 31] on header "Home Catalog Contact Log in Country/region [GEOGRAPHIC_DATA] | USD $ Search [GE…" at bounding box center [125, 375] width 138 height 688
click at [86, 31] on header "Home Catalog Contact Log in Country/region [GEOGRAPHIC_DATA] | USD $ Search [GE…" at bounding box center [125, 375] width 138 height 688
click at [308, 75] on div "Content Blocks Add content and enrich your store's experience" at bounding box center [325, 81] width 107 height 48
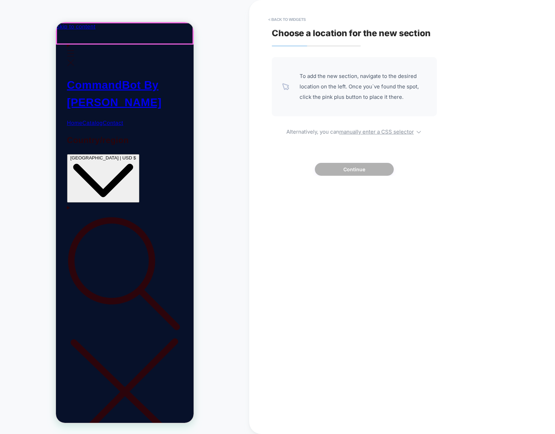
click at [94, 36] on header "Home Catalog Contact Log in Country/region [GEOGRAPHIC_DATA] | USD $ Search [GE…" at bounding box center [125, 375] width 138 height 688
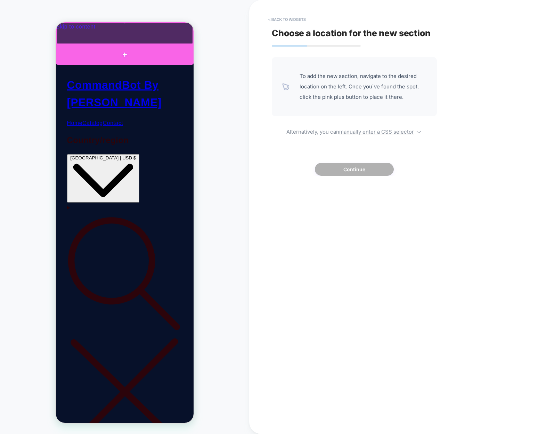
click at [118, 47] on div at bounding box center [125, 55] width 138 height 21
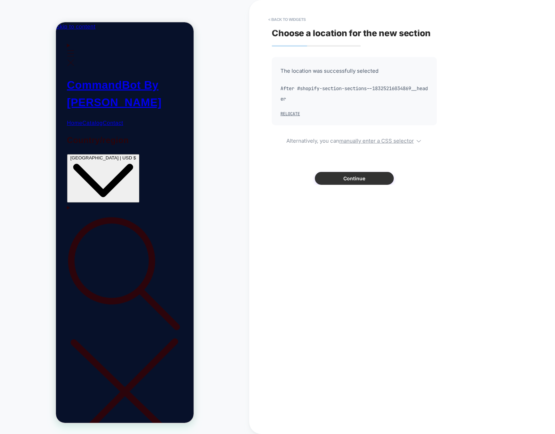
click at [359, 173] on button "Continue" at bounding box center [354, 178] width 79 height 13
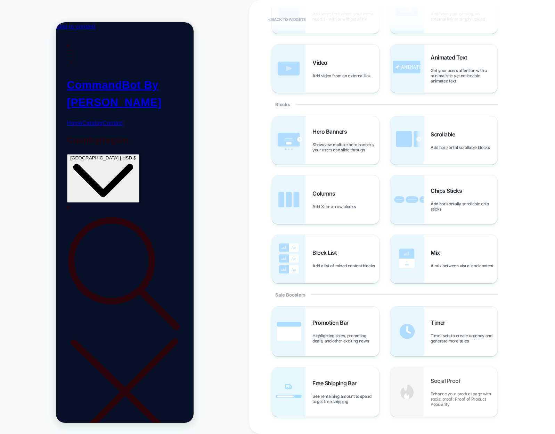
scroll to position [139, 0]
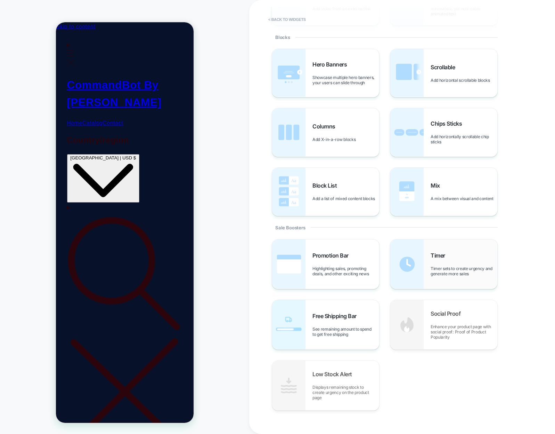
click at [428, 254] on div "Timer Timer sets to create urgency and generate more sales" at bounding box center [444, 263] width 107 height 49
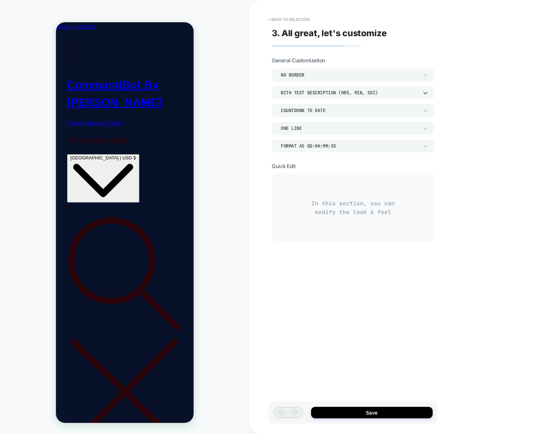
click at [330, 95] on div "WITH TEXT DESCRIPTION (HRS, MIN, SEC)" at bounding box center [350, 93] width 138 height 6
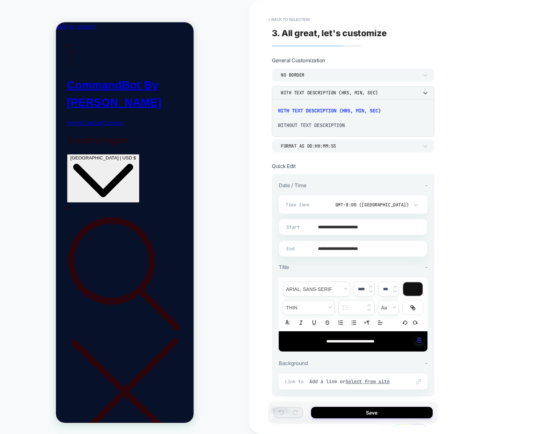
click at [336, 111] on div "WITH TEXT DESCRIPTION (HRS, MIN, SEC)" at bounding box center [353, 110] width 157 height 15
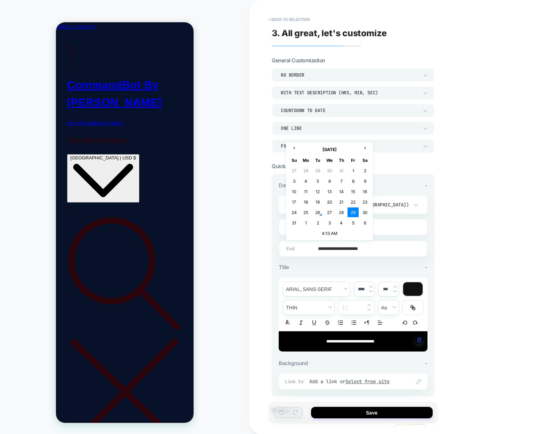
click at [343, 246] on input "**********" at bounding box center [352, 248] width 148 height 16
click at [309, 213] on td "25" at bounding box center [306, 212] width 11 height 10
click at [344, 250] on input "**********" at bounding box center [352, 248] width 148 height 16
click at [317, 215] on td "26" at bounding box center [317, 212] width 11 height 10
click at [346, 245] on input "**********" at bounding box center [352, 248] width 148 height 16
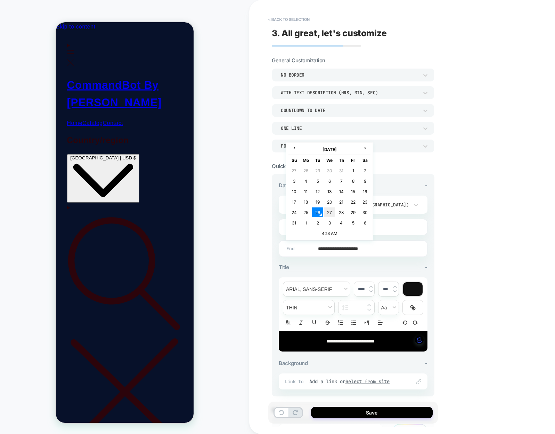
click at [333, 209] on td "27" at bounding box center [329, 212] width 11 height 10
type input "**********"
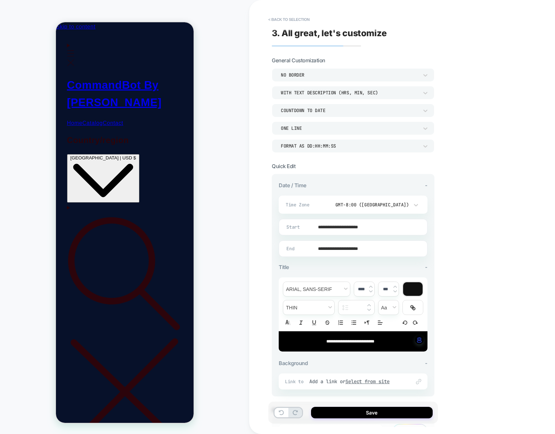
scroll to position [35, 0]
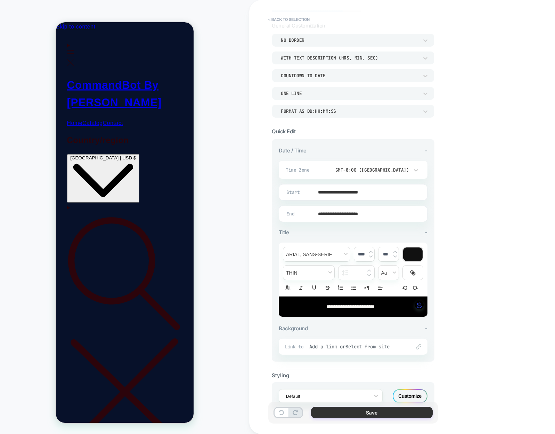
click at [375, 413] on button "Save" at bounding box center [372, 412] width 122 height 11
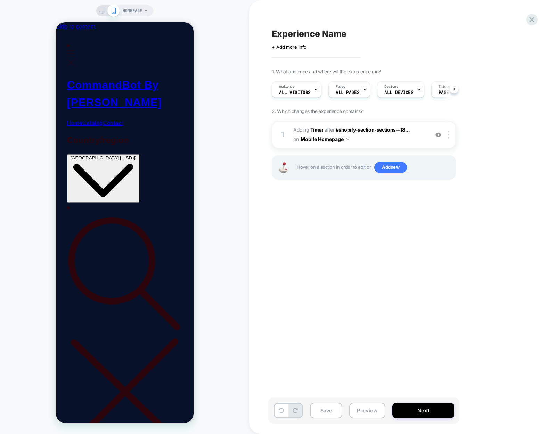
scroll to position [0, 0]
click at [428, 409] on button "Next" at bounding box center [424, 410] width 62 height 16
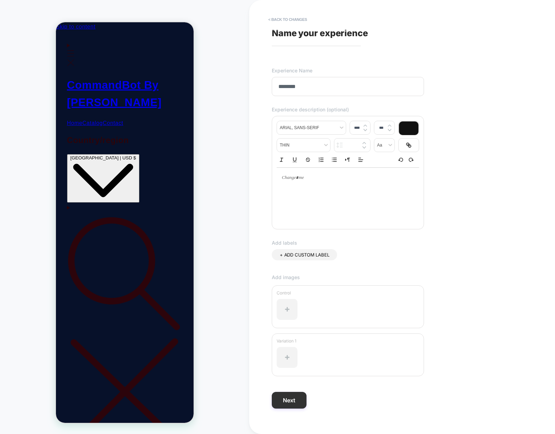
type input "********"
click at [297, 404] on button "Next" at bounding box center [289, 400] width 35 height 17
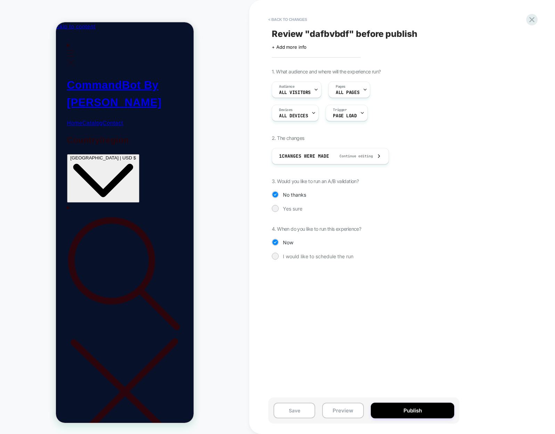
click at [294, 214] on div "1. What audience and where will the experience run? Audience All Visitors Pages…" at bounding box center [399, 169] width 254 height 201
click at [294, 211] on div "Yes sure" at bounding box center [364, 208] width 184 height 7
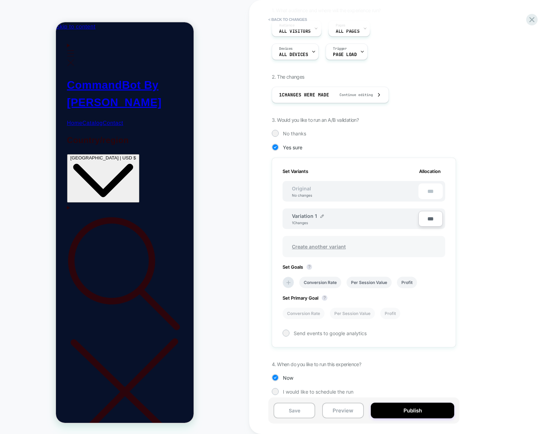
scroll to position [67, 0]
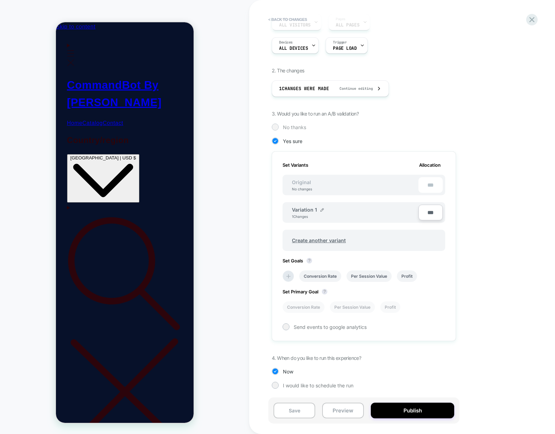
click at [300, 127] on span "No thanks" at bounding box center [294, 127] width 23 height 6
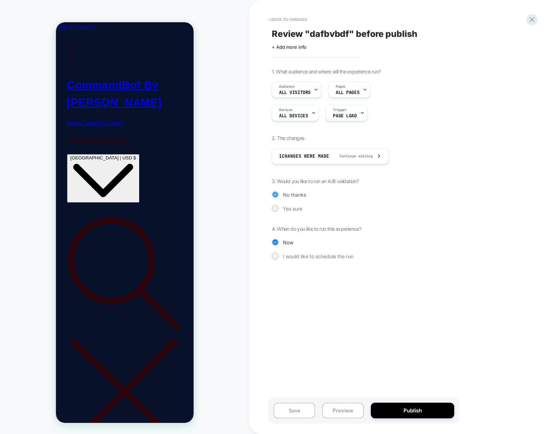
scroll to position [0, 0]
click at [431, 409] on button "Publish" at bounding box center [412, 410] width 83 height 16
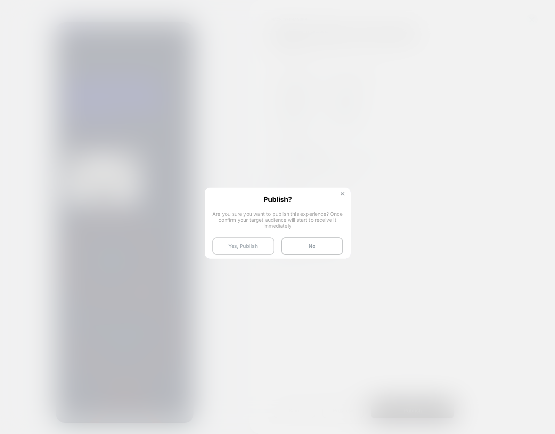
click at [251, 241] on button "Yes, Publish" at bounding box center [244, 245] width 62 height 17
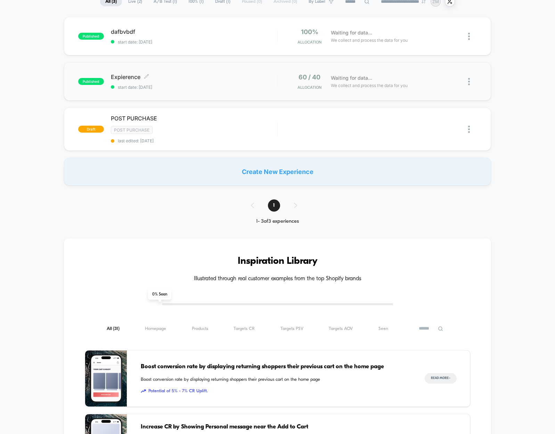
scroll to position [70, 0]
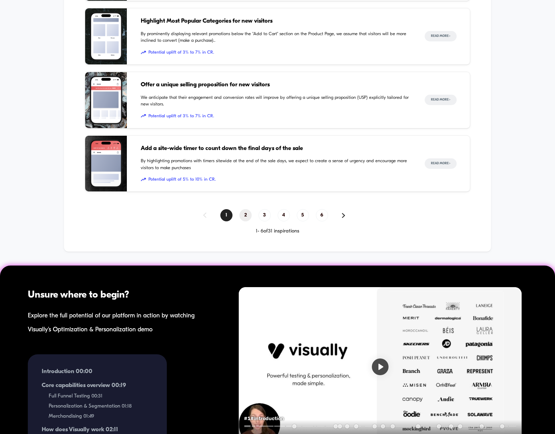
click at [246, 211] on span "2" at bounding box center [246, 215] width 12 height 12
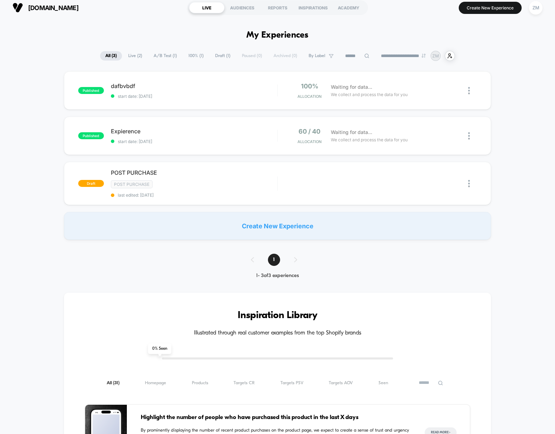
scroll to position [0, 0]
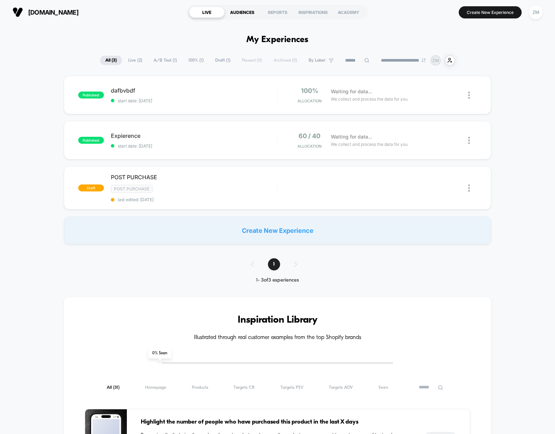
click at [257, 16] on div "AUDIENCES" at bounding box center [242, 12] width 35 height 11
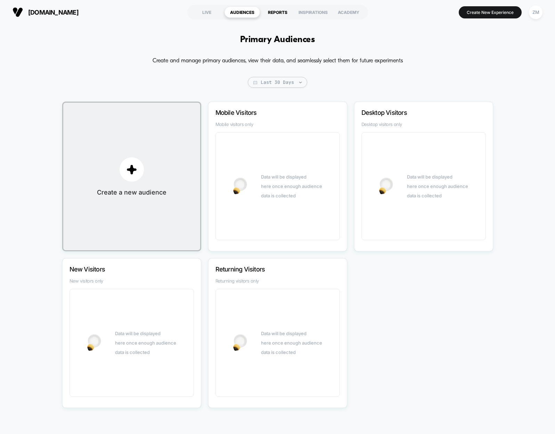
click at [274, 9] on div "REPORTS" at bounding box center [277, 12] width 35 height 11
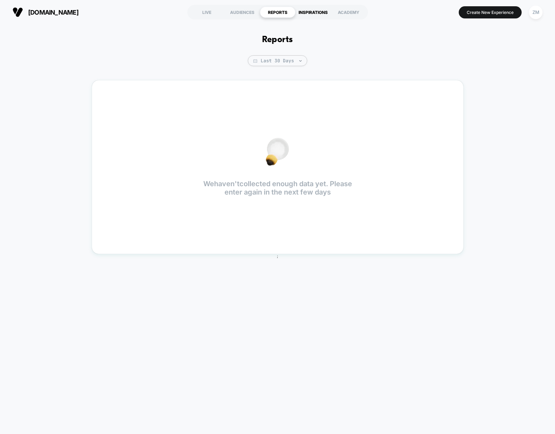
click at [303, 13] on div "INSPIRATIONS" at bounding box center [313, 12] width 35 height 11
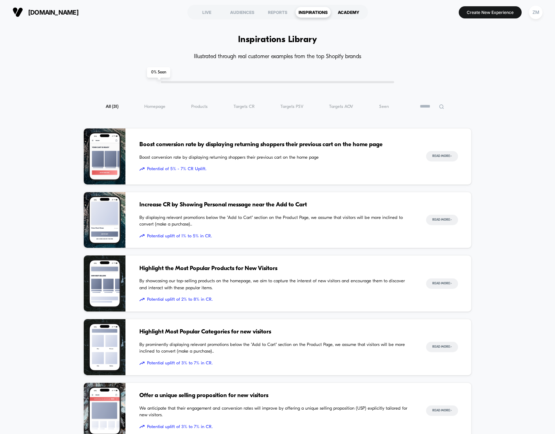
click at [334, 11] on div "ACADEMY" at bounding box center [348, 12] width 35 height 11
